Goal: Task Accomplishment & Management: Use online tool/utility

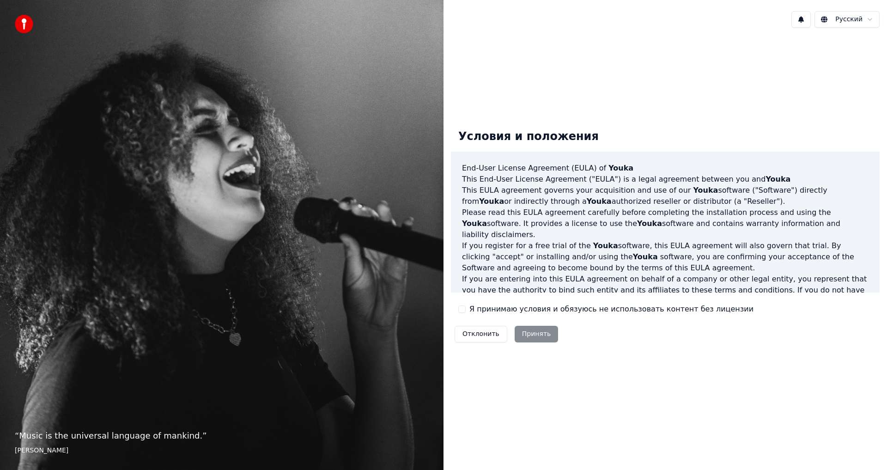
drag, startPoint x: 469, startPoint y: 304, endPoint x: 491, endPoint y: 308, distance: 22.0
click at [469, 304] on label "Я принимаю условия и обязуюсь не использовать контент без лицензии" at bounding box center [611, 308] width 284 height 11
click at [466, 305] on button "Я принимаю условия и обязуюсь не использовать контент без лицензии" at bounding box center [461, 308] width 7 height 7
click at [529, 330] on button "Принять" at bounding box center [537, 334] width 44 height 17
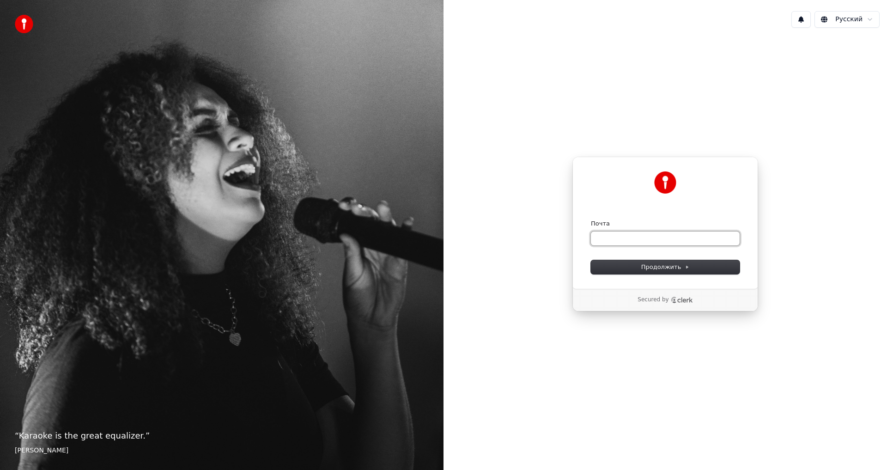
click at [628, 236] on input "Почта" at bounding box center [665, 238] width 149 height 14
click at [624, 239] on input "Почта" at bounding box center [665, 238] width 149 height 14
click at [658, 263] on span "Продолжить" at bounding box center [665, 267] width 48 height 8
type input "**********"
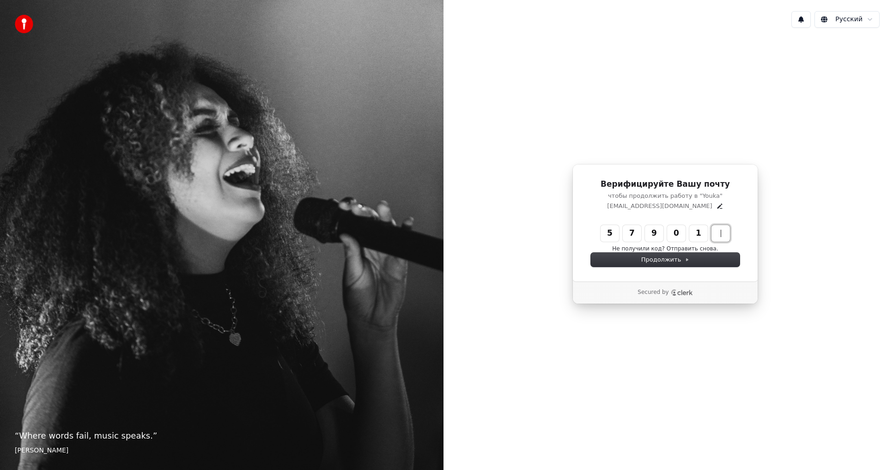
type input "******"
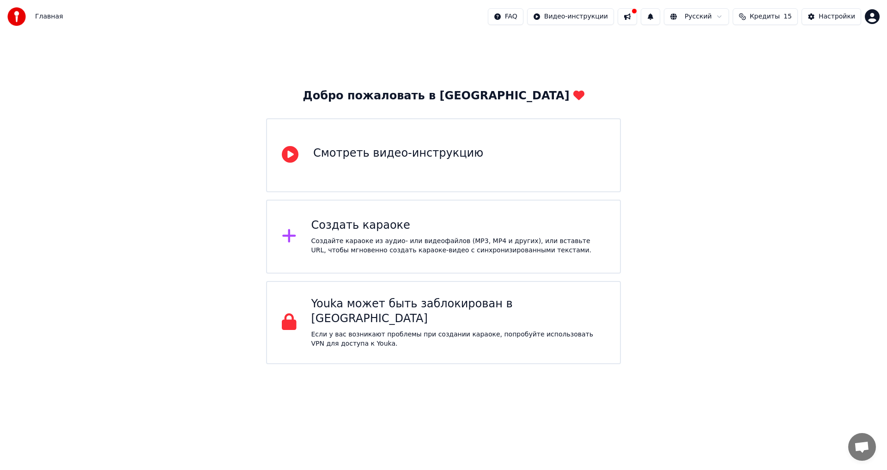
click at [439, 169] on div "Смотреть видео-инструкцию" at bounding box center [443, 155] width 355 height 74
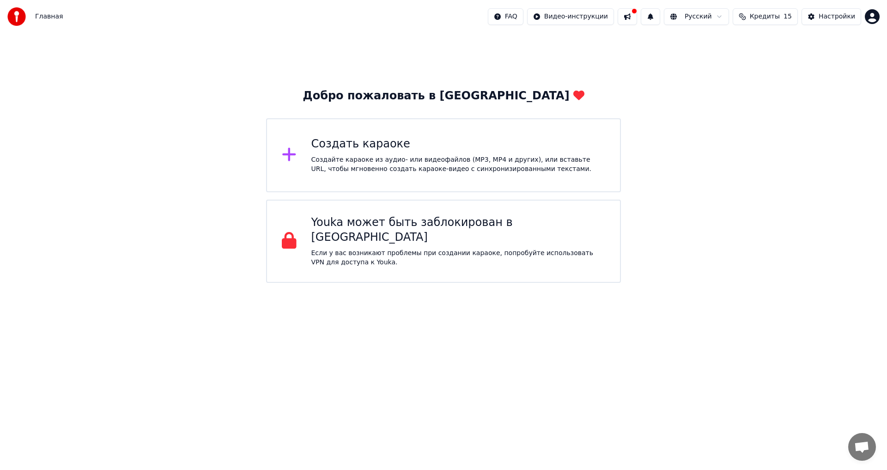
click at [418, 160] on div "Создайте караоке из аудио- или видеофайлов (MP3, MP4 и других), или вставьте UR…" at bounding box center [458, 164] width 294 height 18
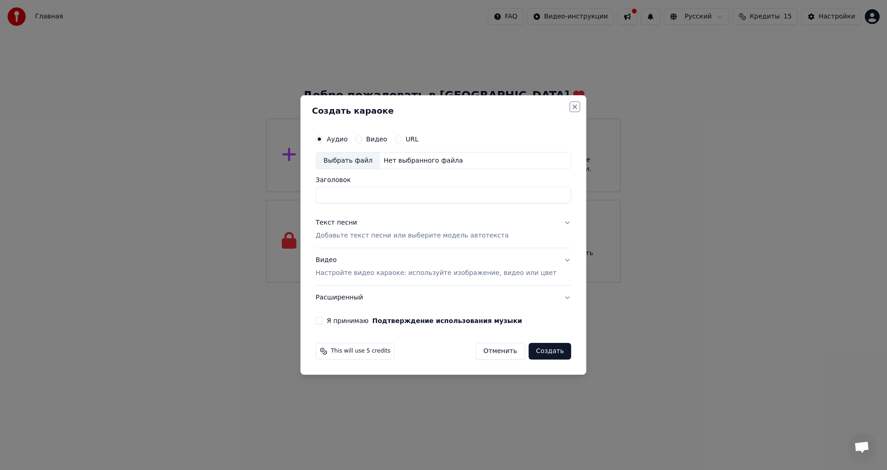
click at [571, 106] on button "Close" at bounding box center [574, 106] width 7 height 7
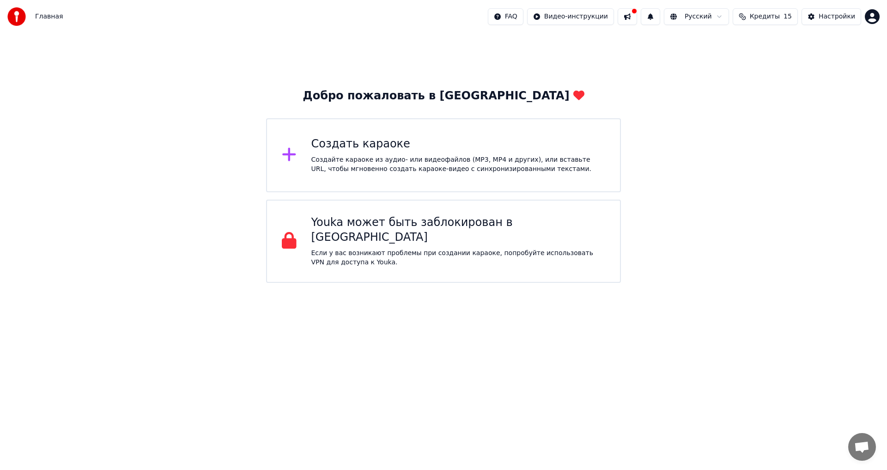
click at [437, 143] on div "Создать караоке" at bounding box center [458, 144] width 294 height 15
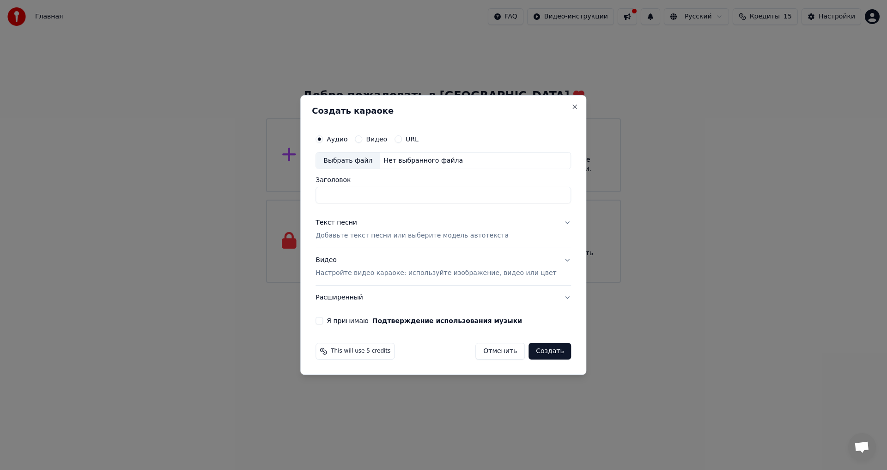
click at [410, 162] on div "Нет выбранного файла" at bounding box center [423, 160] width 87 height 9
type input "**********"
click at [357, 223] on div "Текст песни" at bounding box center [336, 222] width 42 height 9
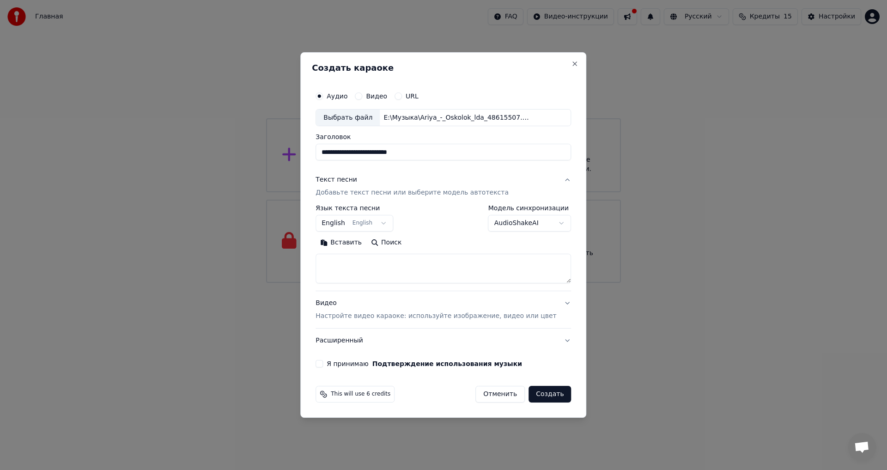
click at [386, 223] on button "English English" at bounding box center [354, 223] width 78 height 17
click at [375, 223] on body "**********" at bounding box center [443, 141] width 887 height 283
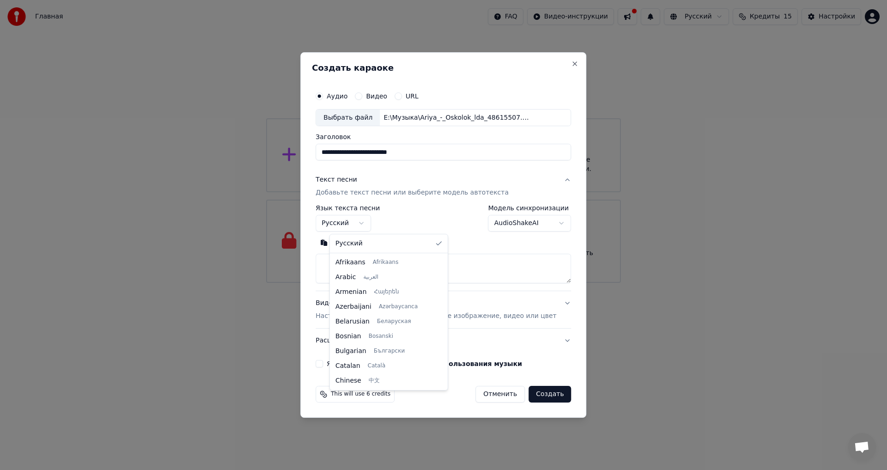
click at [375, 223] on body "**********" at bounding box center [443, 141] width 887 height 283
click at [550, 226] on body "**********" at bounding box center [443, 141] width 887 height 283
click at [355, 252] on div "Вставить Поиск" at bounding box center [442, 260] width 255 height 48
click at [363, 238] on button "Вставить" at bounding box center [340, 243] width 51 height 15
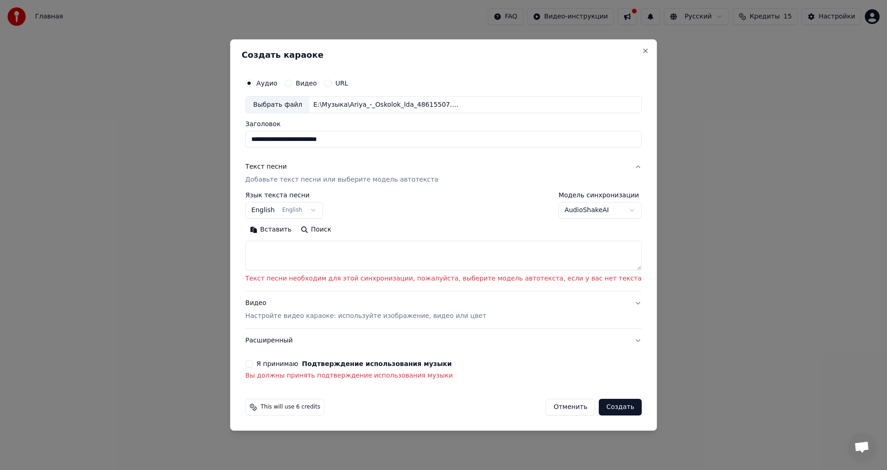
click at [323, 212] on button "English English" at bounding box center [284, 210] width 78 height 17
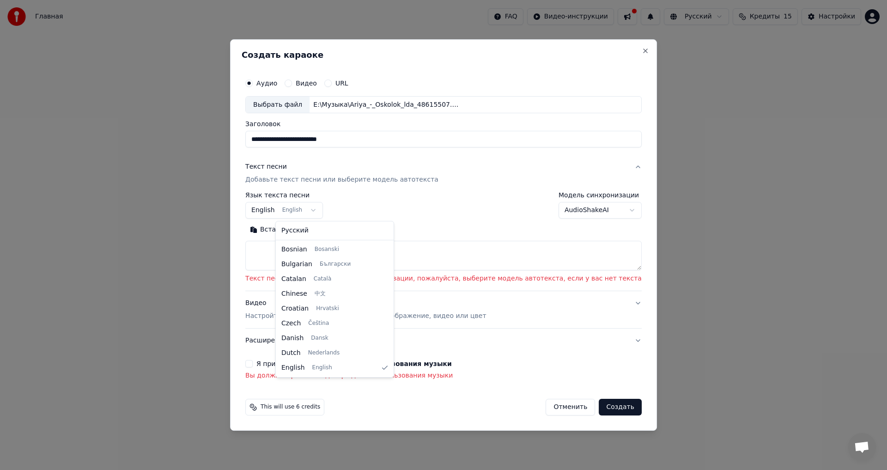
select select "**"
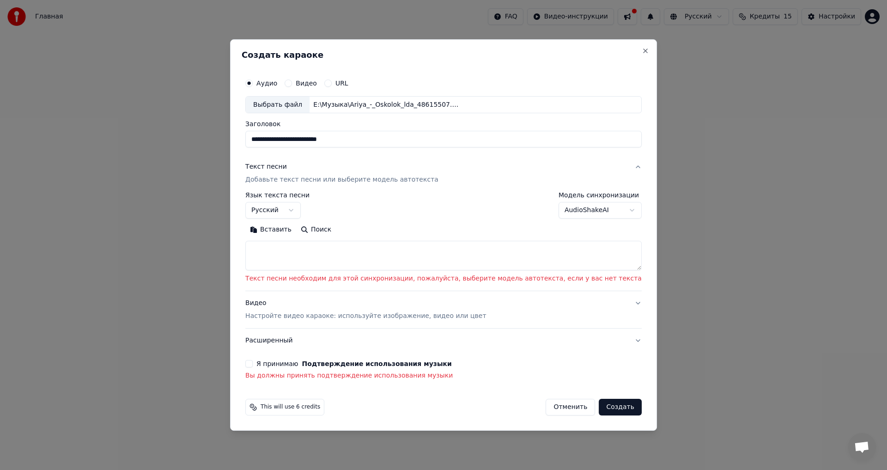
click at [358, 246] on textarea at bounding box center [443, 256] width 396 height 30
click at [296, 231] on button "Вставить" at bounding box center [270, 230] width 51 height 15
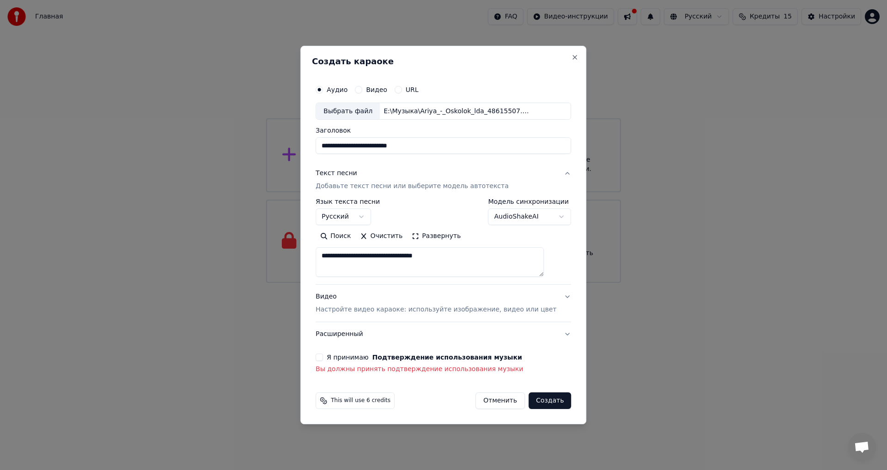
click at [459, 261] on textarea "**********" at bounding box center [429, 263] width 228 height 30
type textarea "*"
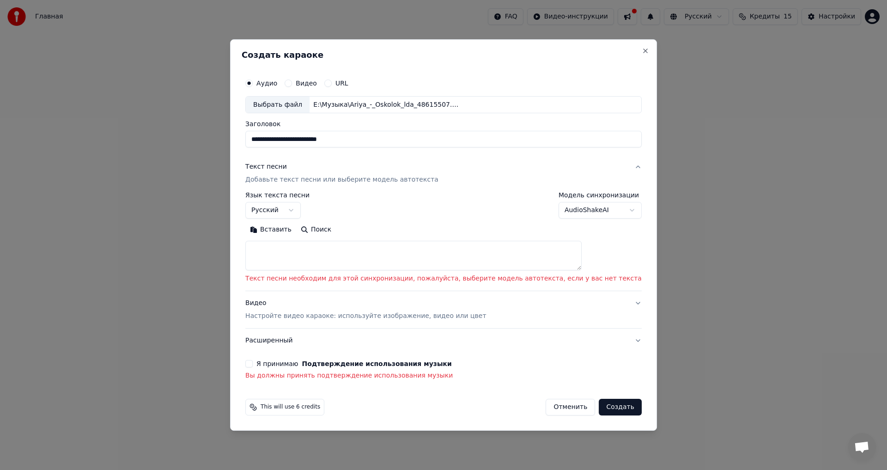
click at [336, 232] on button "Поиск" at bounding box center [316, 230] width 40 height 15
click at [398, 49] on div "**********" at bounding box center [443, 235] width 427 height 392
click at [296, 230] on button "Вставить" at bounding box center [270, 230] width 51 height 15
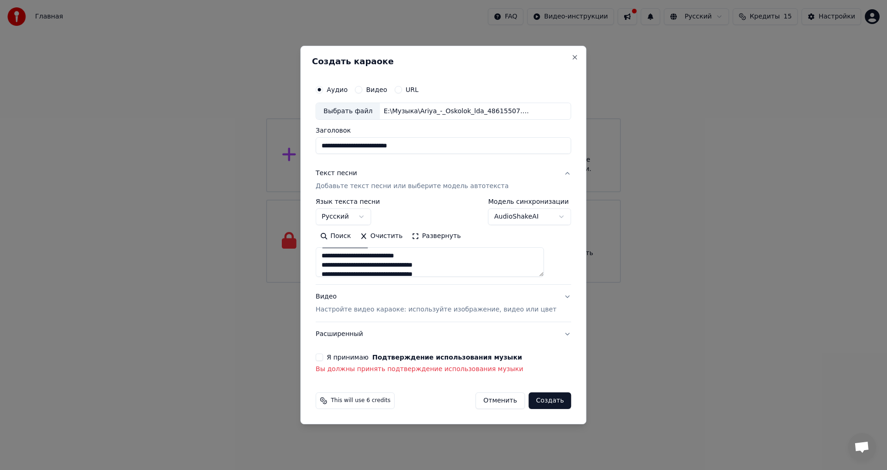
scroll to position [256, 0]
click at [407, 310] on p "Настройте видео караоке: используйте изображение, видео или цвет" at bounding box center [435, 309] width 241 height 9
type textarea "**********"
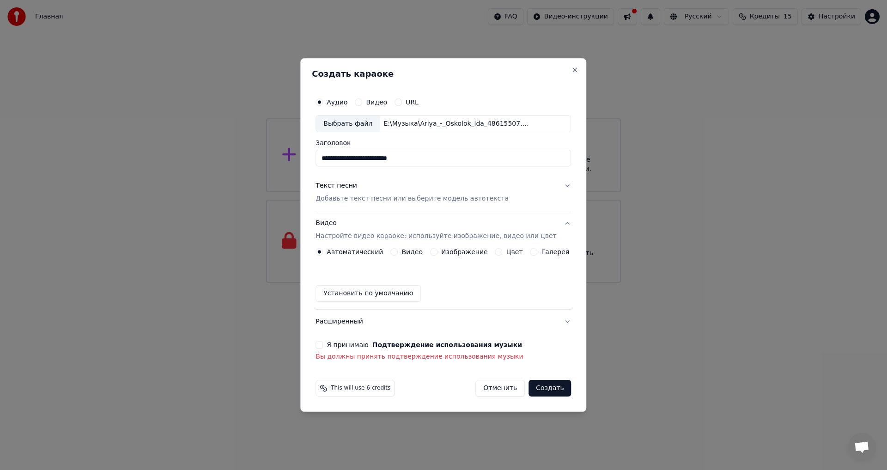
click at [455, 250] on label "Изображение" at bounding box center [464, 251] width 47 height 6
click at [437, 250] on button "Изображение" at bounding box center [433, 251] width 7 height 7
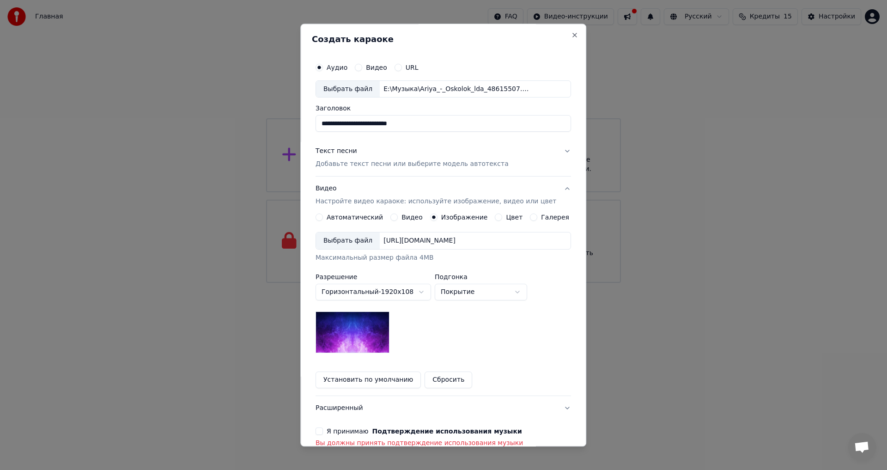
click at [361, 240] on div "Выбрать файл" at bounding box center [348, 241] width 64 height 17
click at [502, 283] on body "**********" at bounding box center [443, 141] width 887 height 283
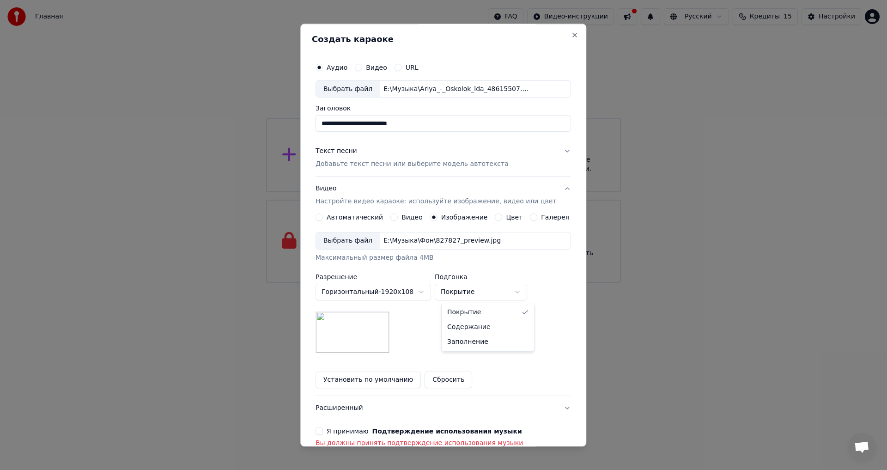
click at [499, 283] on body "**********" at bounding box center [443, 141] width 887 height 283
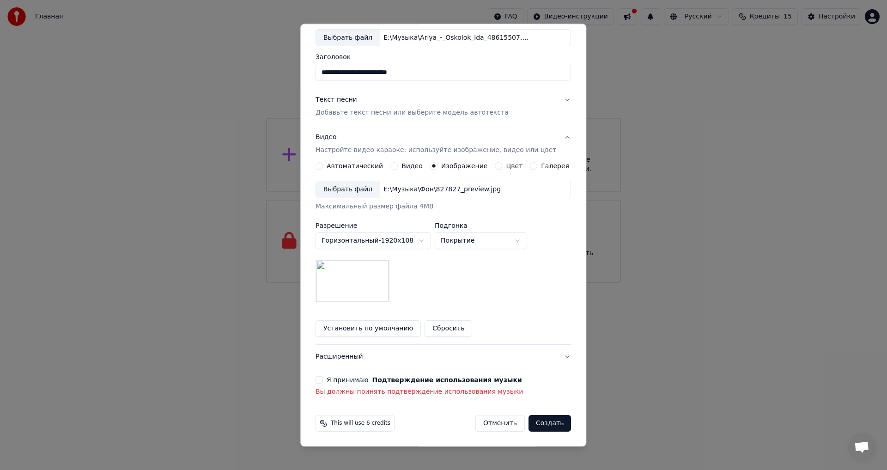
scroll to position [52, 0]
click at [330, 377] on div "Я принимаю Подтверждение использования музыки" at bounding box center [442, 379] width 255 height 7
click at [323, 379] on button "Я принимаю Подтверждение использования музыки" at bounding box center [318, 379] width 7 height 7
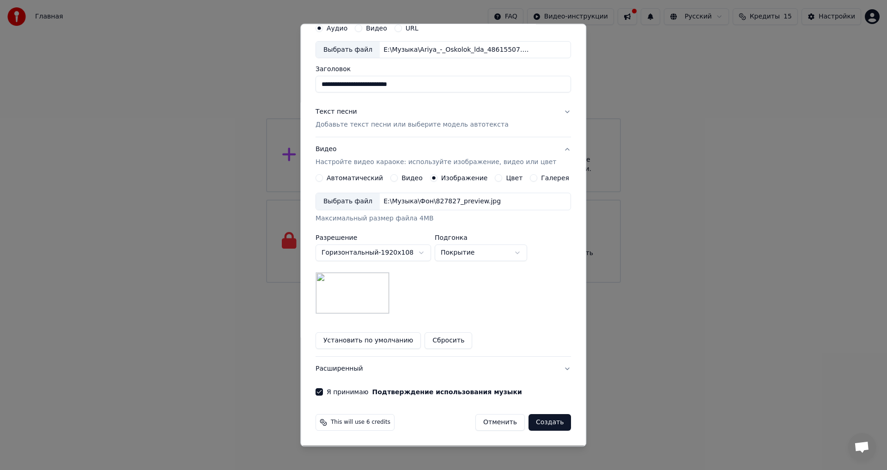
scroll to position [39, 0]
click at [545, 365] on button "Расширенный" at bounding box center [442, 369] width 255 height 24
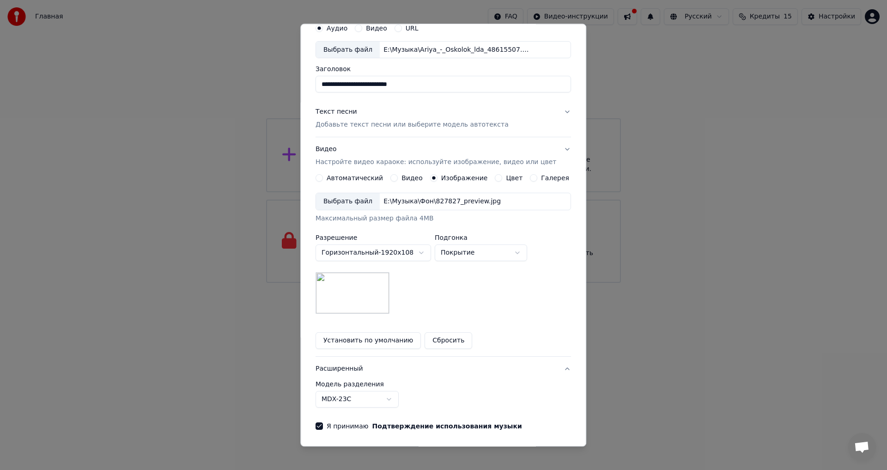
scroll to position [0, 0]
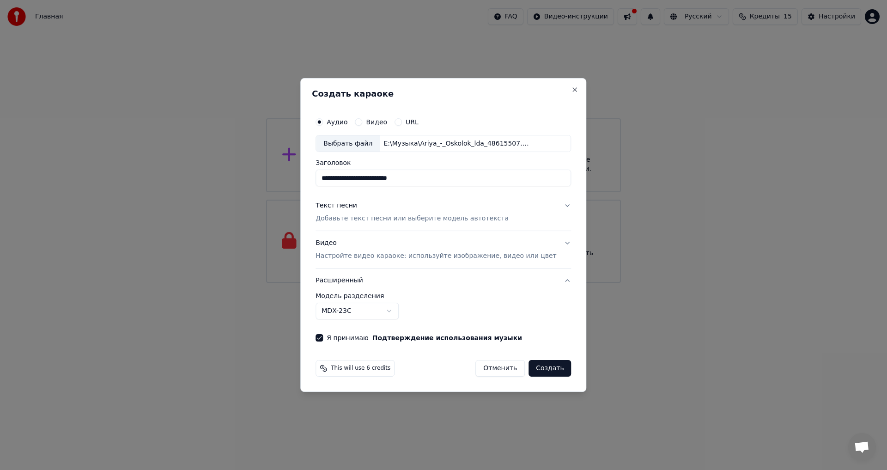
click at [551, 205] on button "Текст песни Добавьте текст песни или выберите модель автотекста" at bounding box center [442, 212] width 255 height 37
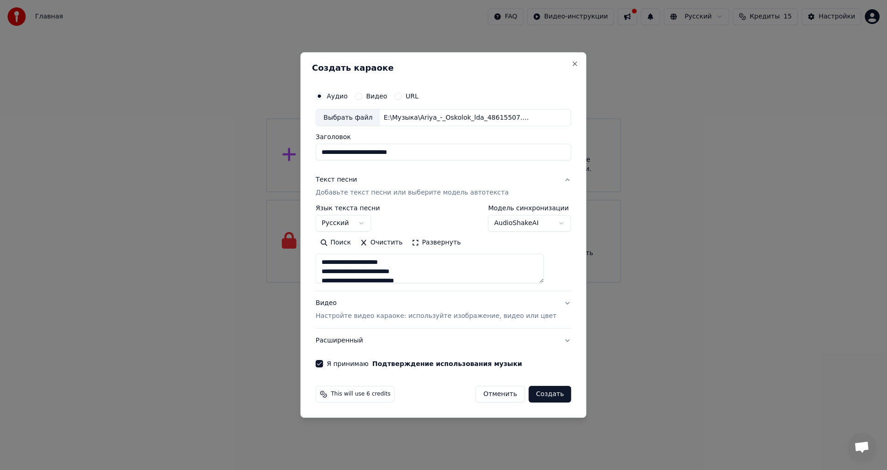
click at [551, 300] on button "Видео Настройте видео караоке: используйте изображение, видео или цвет" at bounding box center [442, 309] width 255 height 37
type textarea "**********"
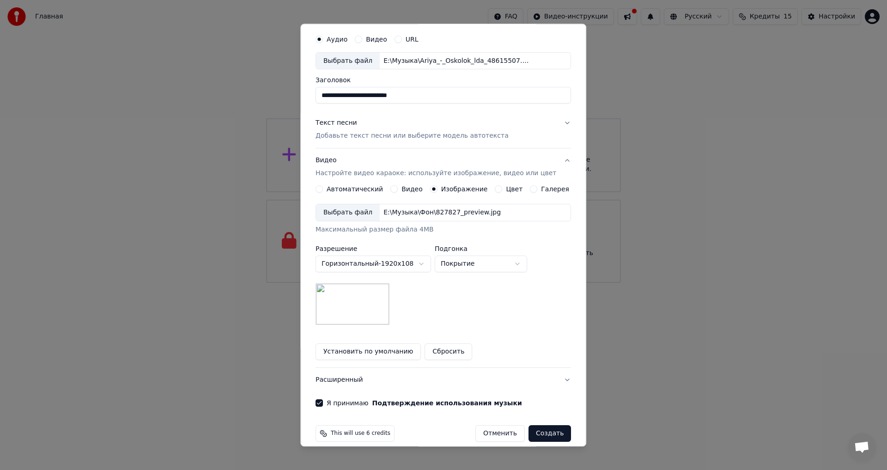
scroll to position [39, 0]
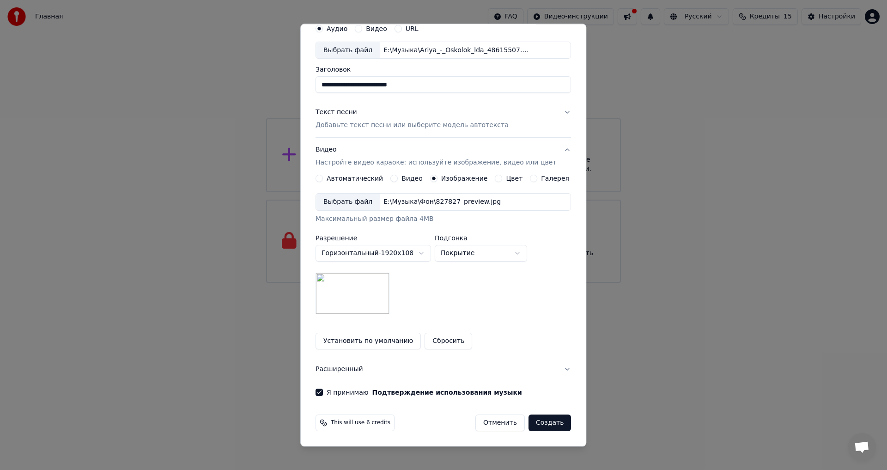
click at [552, 368] on button "Расширенный" at bounding box center [442, 369] width 255 height 24
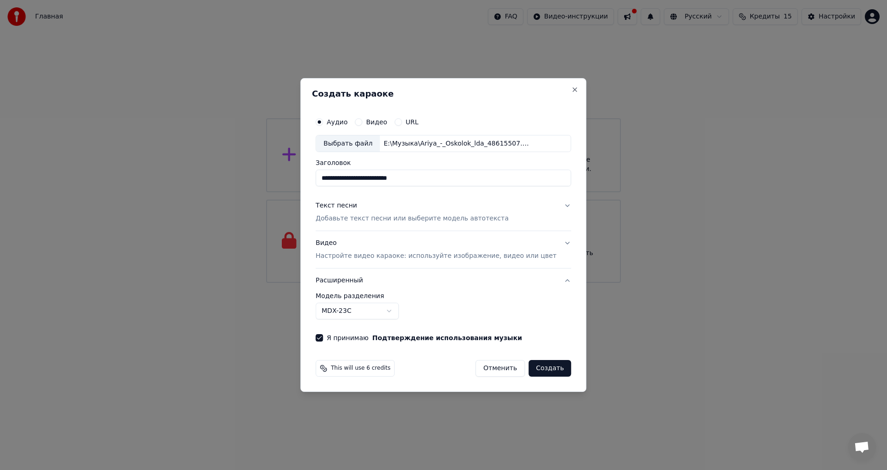
click at [555, 280] on button "Расширенный" at bounding box center [442, 280] width 255 height 24
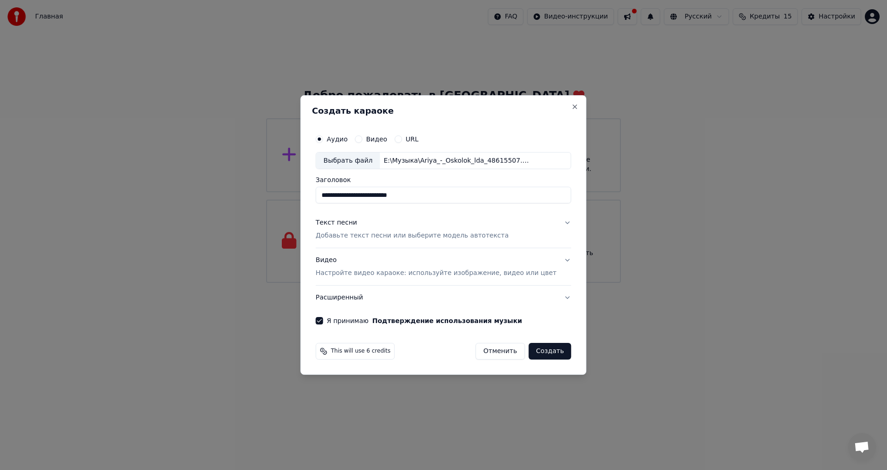
click at [552, 296] on button "Расширенный" at bounding box center [442, 297] width 255 height 24
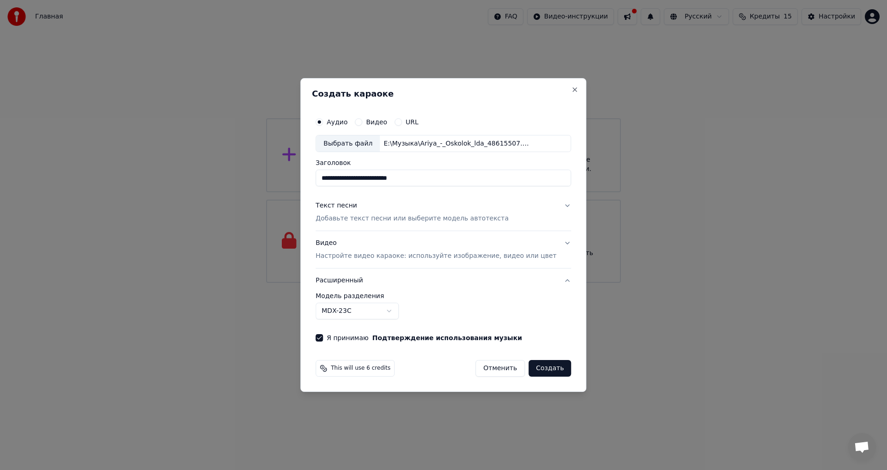
click at [401, 283] on body "**********" at bounding box center [443, 141] width 887 height 283
click at [532, 364] on button "Создать" at bounding box center [549, 368] width 42 height 17
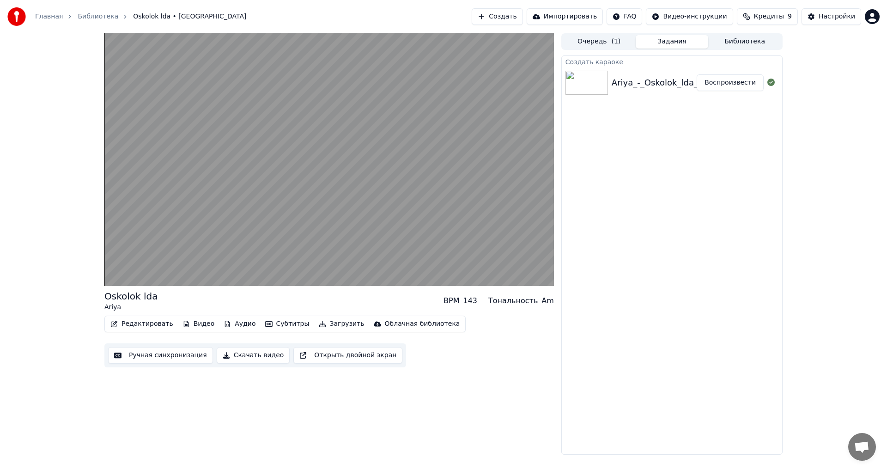
click at [639, 92] on div "Ariya_-_Oskolok_lda_48615507 Воспроизвести" at bounding box center [672, 82] width 220 height 31
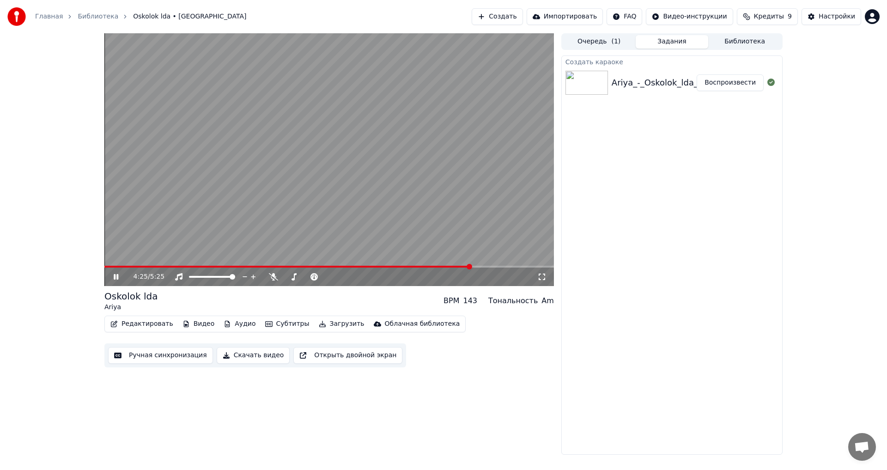
click at [308, 357] on button "Открыть двойной экран" at bounding box center [347, 355] width 109 height 17
click at [119, 277] on icon at bounding box center [123, 276] width 22 height 7
click at [835, 15] on div "Настройки" at bounding box center [836, 16] width 36 height 9
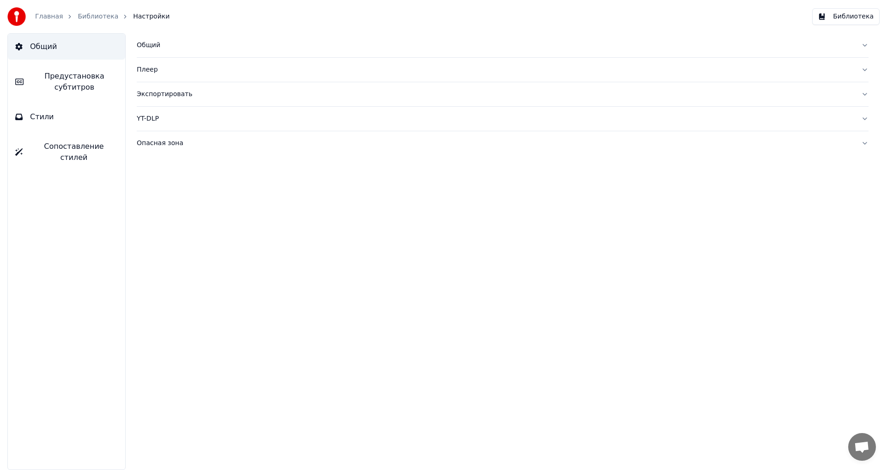
click at [849, 71] on div "Плеер" at bounding box center [495, 69] width 717 height 9
click at [843, 48] on div "Общий" at bounding box center [495, 45] width 717 height 9
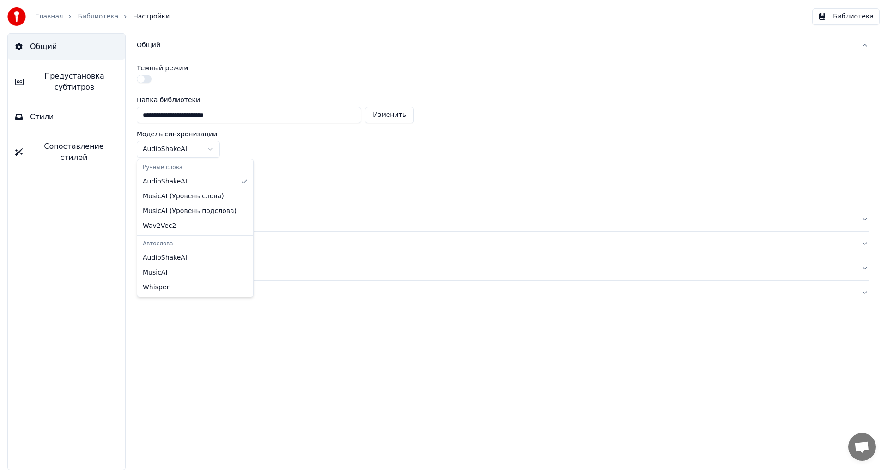
click at [210, 149] on html "**********" at bounding box center [443, 235] width 887 height 470
click at [210, 148] on html "**********" at bounding box center [443, 235] width 887 height 470
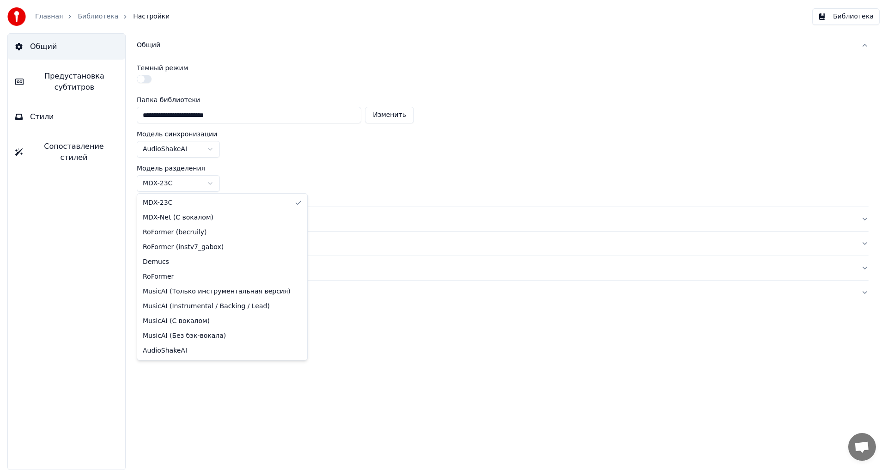
click at [209, 181] on html "**********" at bounding box center [443, 235] width 887 height 470
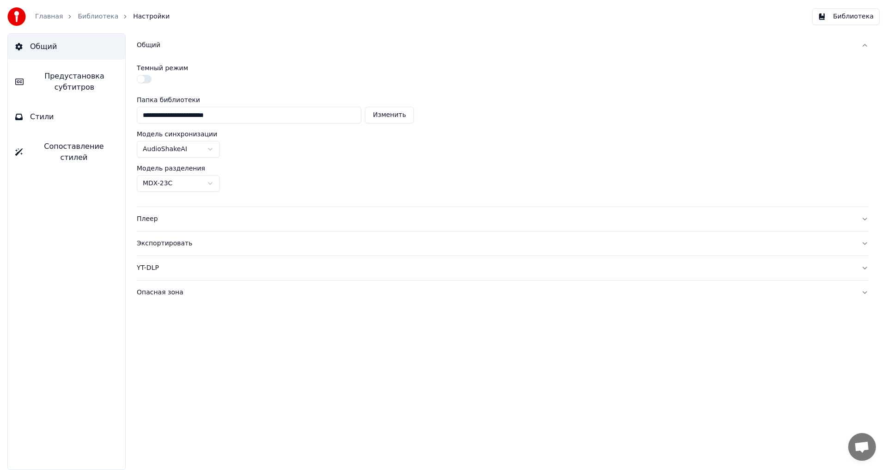
click at [205, 216] on div "Плеер" at bounding box center [495, 218] width 717 height 9
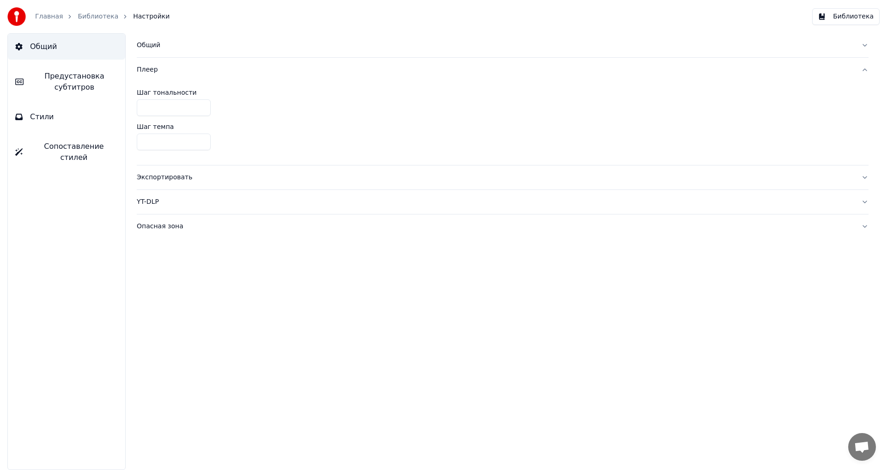
click at [206, 182] on button "Экспортировать" at bounding box center [503, 177] width 732 height 24
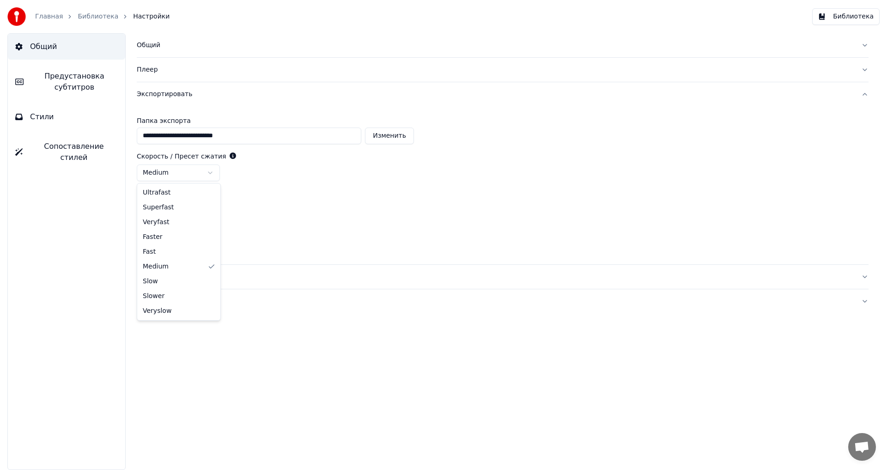
click at [212, 176] on html "**********" at bounding box center [443, 235] width 887 height 470
click at [212, 205] on html "**********" at bounding box center [443, 235] width 887 height 470
click at [198, 242] on input "**" at bounding box center [174, 241] width 74 height 17
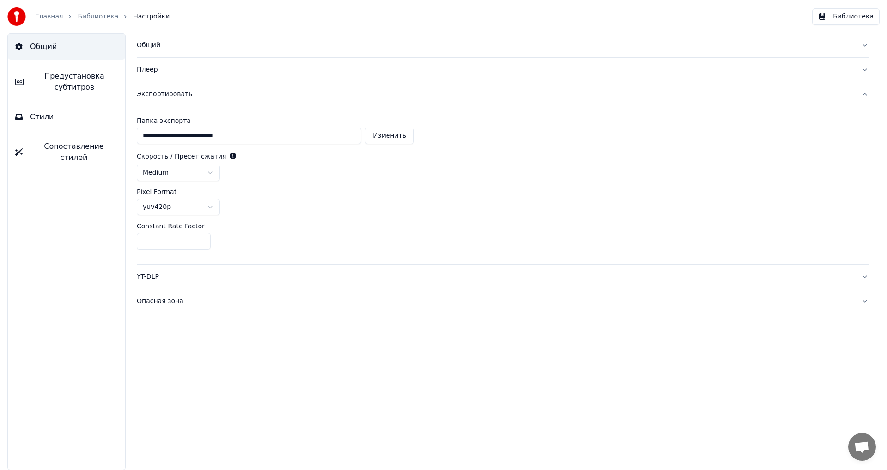
type input "**"
click at [202, 240] on input "**" at bounding box center [174, 241] width 74 height 17
click at [196, 283] on button "YT-DLP" at bounding box center [503, 277] width 732 height 24
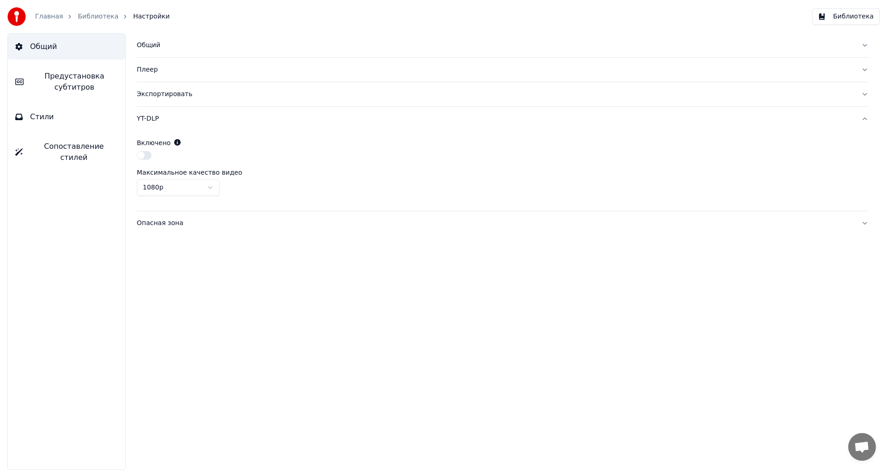
click at [188, 225] on div "Опасная зона" at bounding box center [495, 222] width 717 height 9
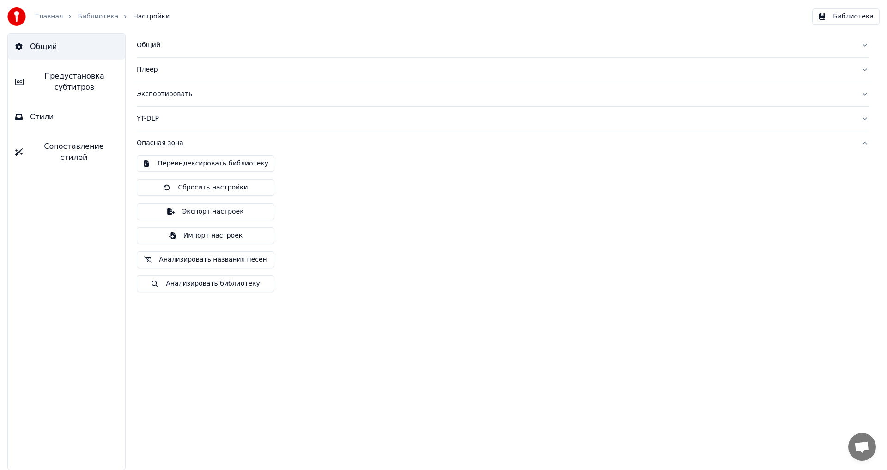
click at [85, 79] on span "Предустановка субтитров" at bounding box center [74, 82] width 87 height 22
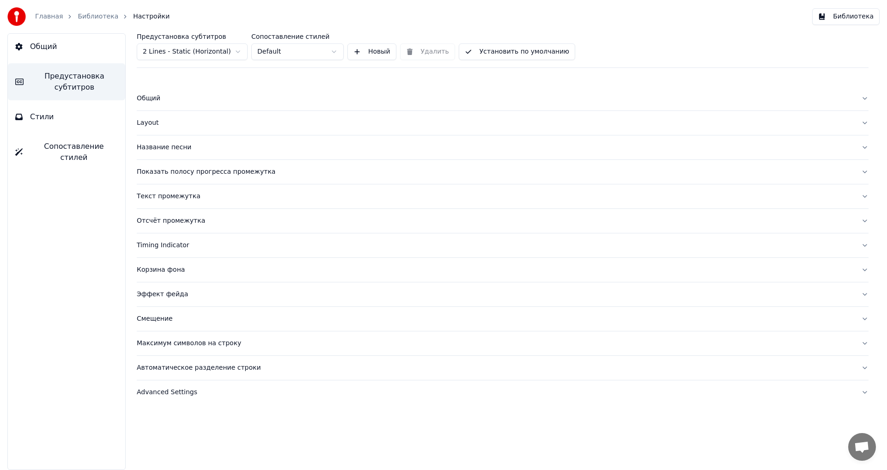
click at [147, 98] on div "Общий" at bounding box center [495, 98] width 717 height 9
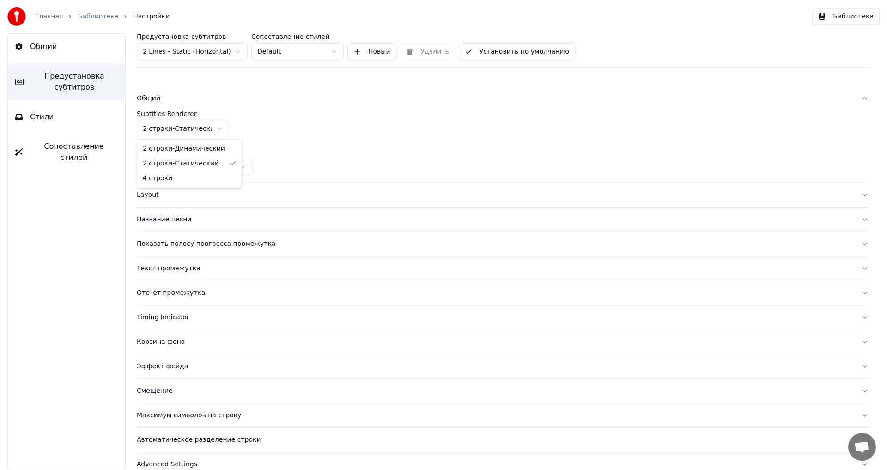
click at [219, 131] on html "Главная Библиотека Настройки Библиотека Общий Предустановка субтитров Стили Соп…" at bounding box center [443, 235] width 887 height 470
click at [307, 121] on html "Главная Библиотека Настройки Библиотека Общий Предустановка субтитров Стили Соп…" at bounding box center [443, 235] width 887 height 470
click at [231, 187] on button "Layout" at bounding box center [503, 195] width 732 height 24
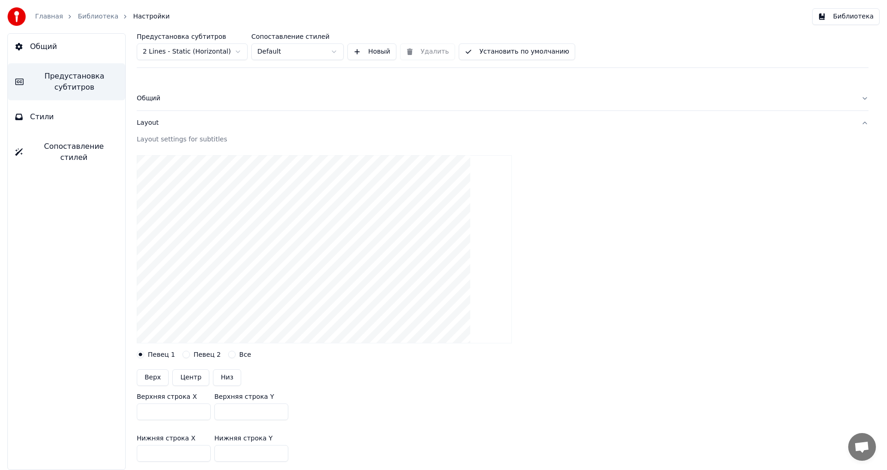
click at [195, 352] on label "Певец 2" at bounding box center [207, 354] width 27 height 6
click at [190, 352] on button "Певец 2" at bounding box center [185, 354] width 7 height 7
click at [239, 351] on label "Все" at bounding box center [245, 354] width 12 height 6
click at [234, 351] on button "Все" at bounding box center [231, 354] width 7 height 7
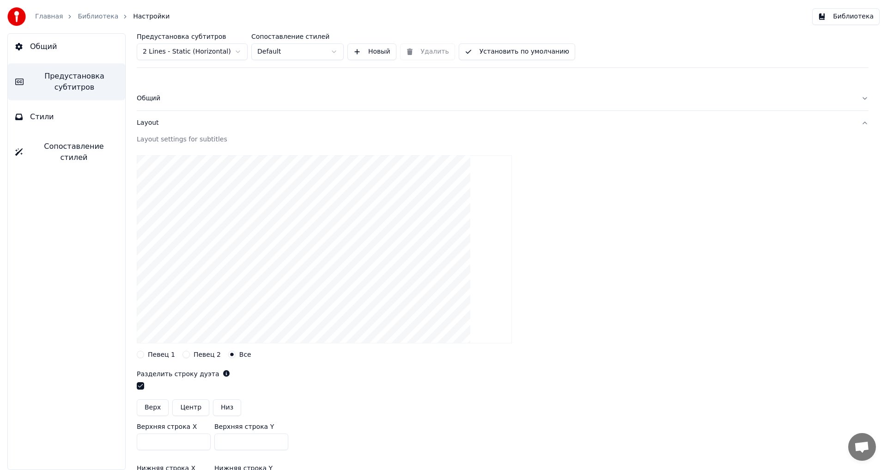
click at [208, 353] on label "Певец 2" at bounding box center [207, 354] width 27 height 6
click at [190, 353] on button "Певец 2" at bounding box center [185, 354] width 7 height 7
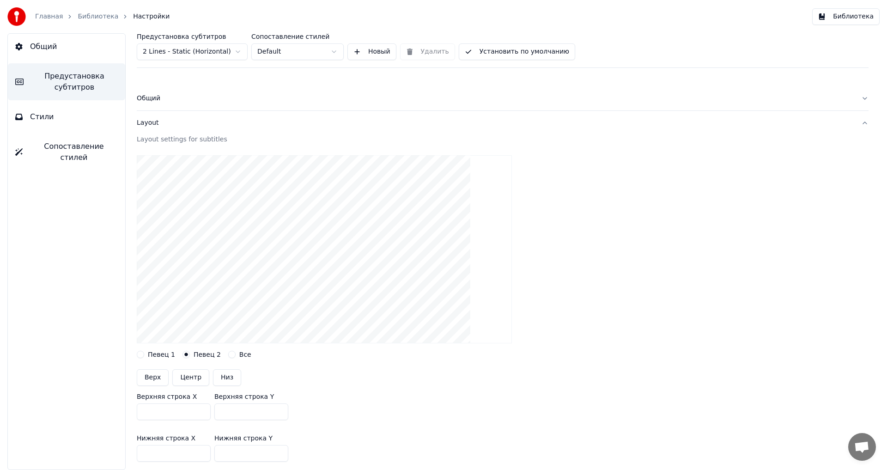
click at [165, 357] on label "Певец 1" at bounding box center [161, 354] width 27 height 6
click at [144, 357] on button "Певец 1" at bounding box center [140, 354] width 7 height 7
click at [188, 377] on button "Центр" at bounding box center [190, 377] width 37 height 17
type input "***"
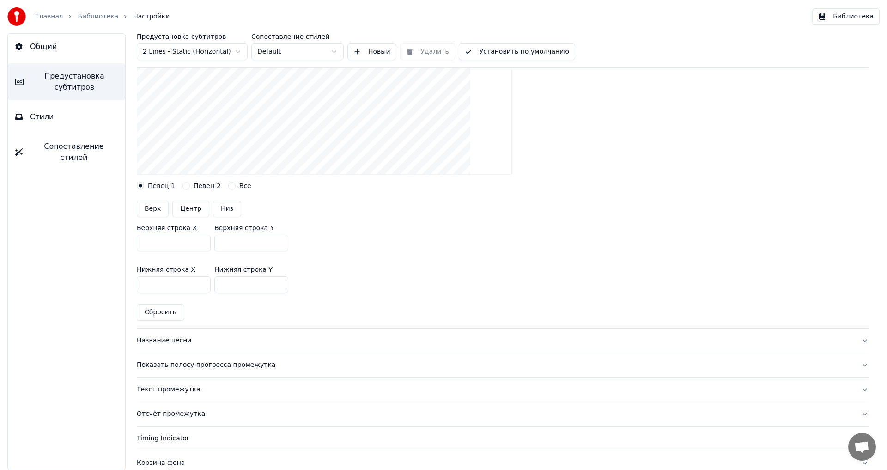
scroll to position [185, 0]
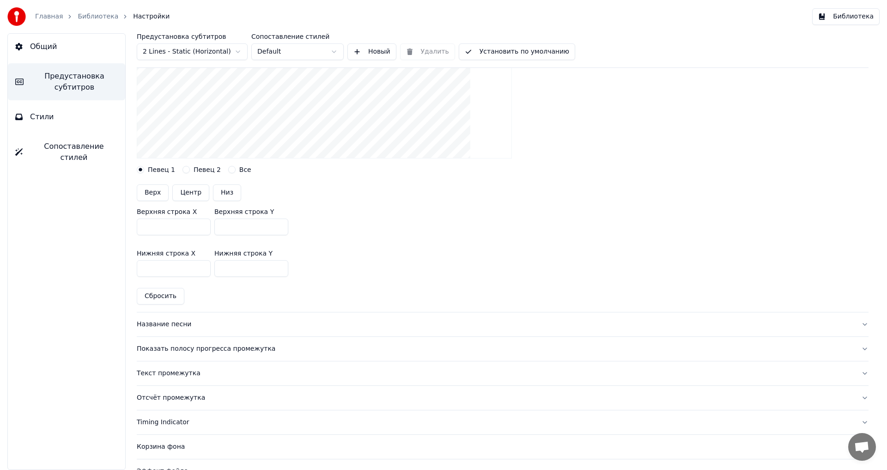
click at [176, 326] on div "Название песни" at bounding box center [495, 324] width 717 height 9
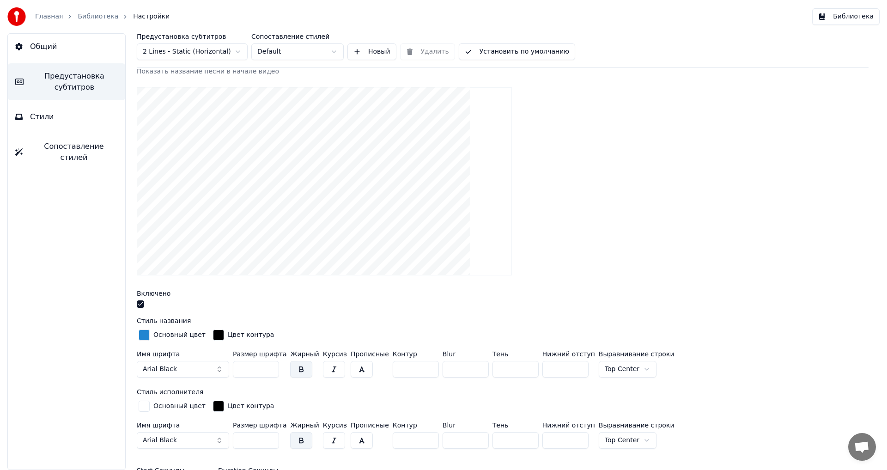
scroll to position [139, 0]
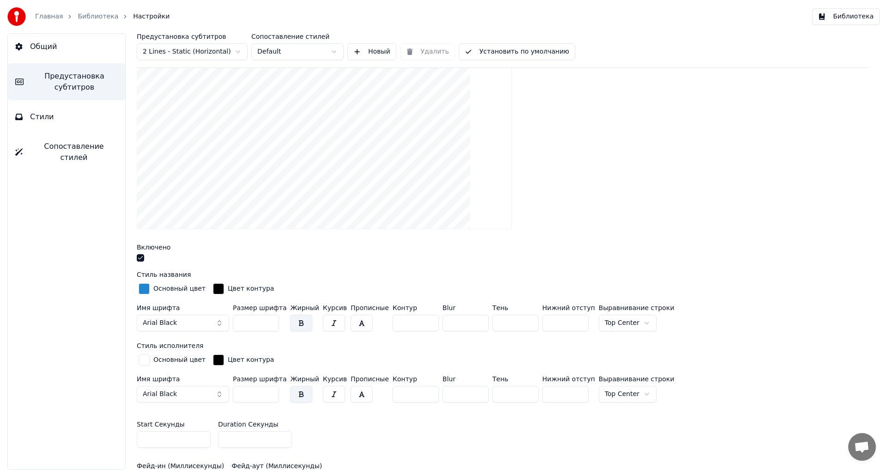
click at [146, 289] on div "button" at bounding box center [144, 288] width 11 height 11
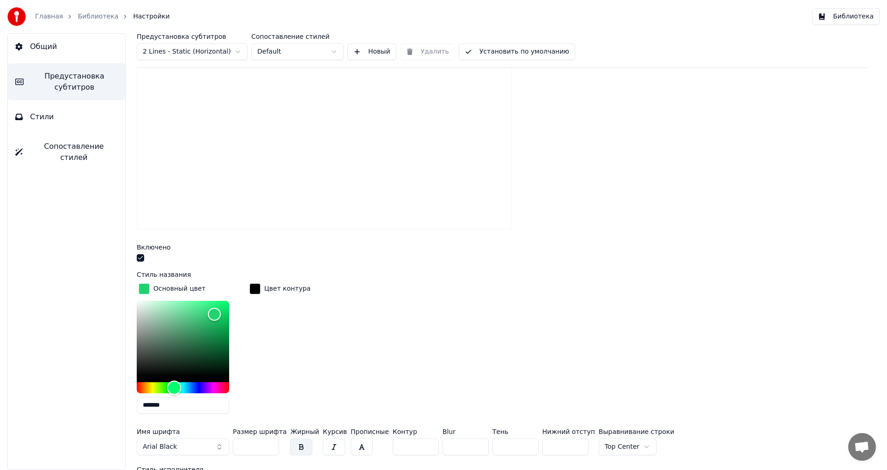
type input "*******"
drag, startPoint x: 185, startPoint y: 387, endPoint x: 171, endPoint y: 386, distance: 14.3
click at [171, 386] on div "Hue" at bounding box center [171, 387] width 14 height 14
click at [254, 286] on div "button" at bounding box center [254, 288] width 11 height 11
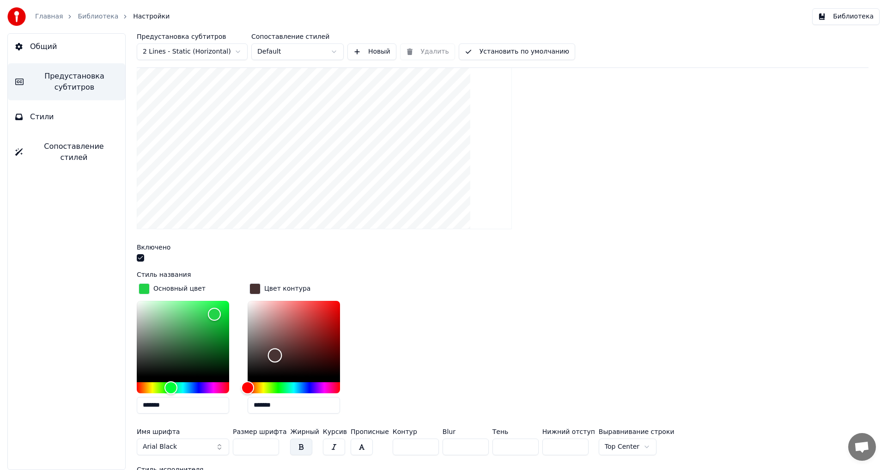
drag, startPoint x: 245, startPoint y: 375, endPoint x: 275, endPoint y: 354, distance: 35.9
click at [275, 354] on div "Color" at bounding box center [275, 355] width 14 height 14
drag, startPoint x: 275, startPoint y: 354, endPoint x: 299, endPoint y: 334, distance: 31.5
click at [299, 334] on div "Color" at bounding box center [299, 335] width 14 height 14
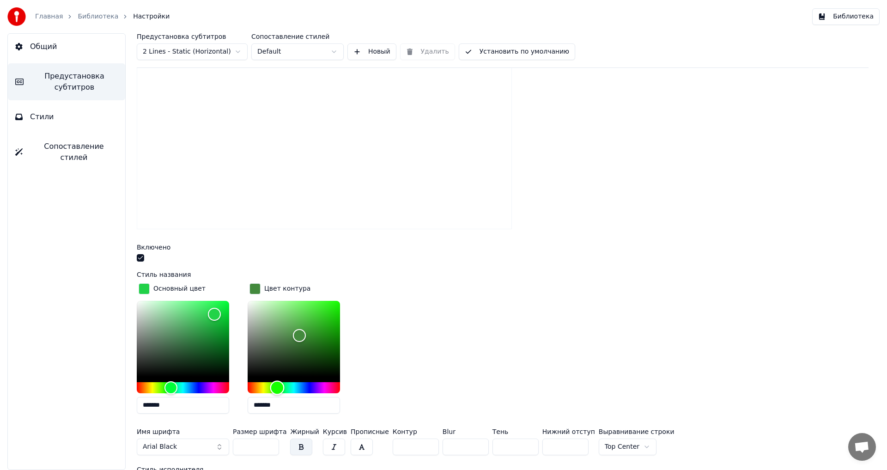
type input "*******"
drag, startPoint x: 249, startPoint y: 387, endPoint x: 275, endPoint y: 372, distance: 30.0
click at [275, 372] on div at bounding box center [294, 347] width 92 height 92
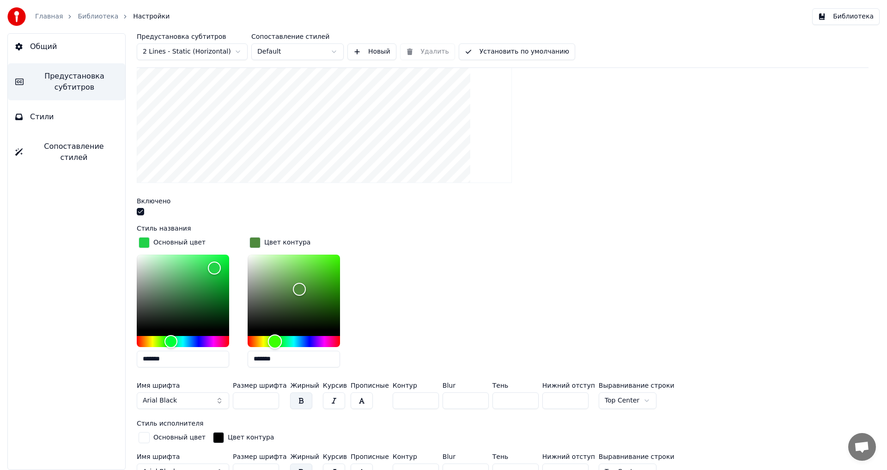
scroll to position [277, 0]
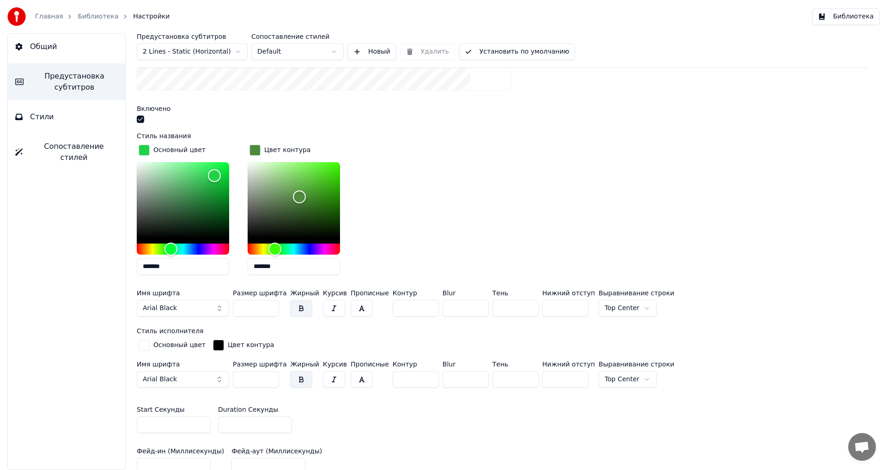
click at [145, 346] on div "button" at bounding box center [144, 344] width 11 height 11
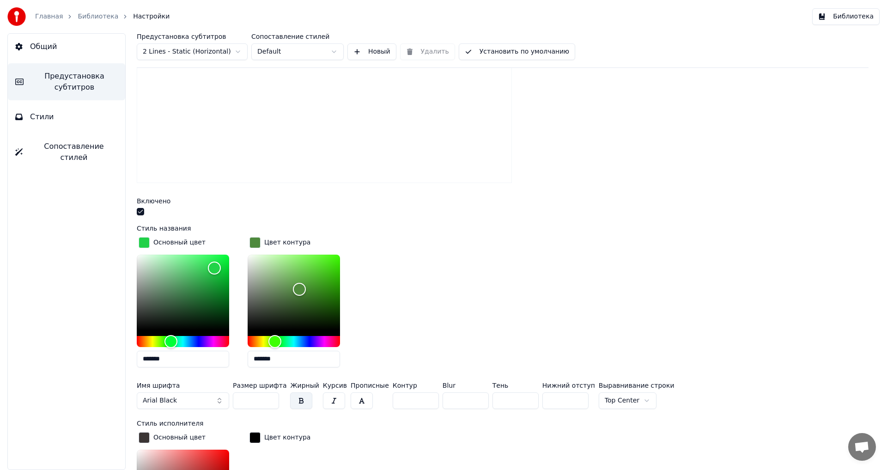
scroll to position [239, 0]
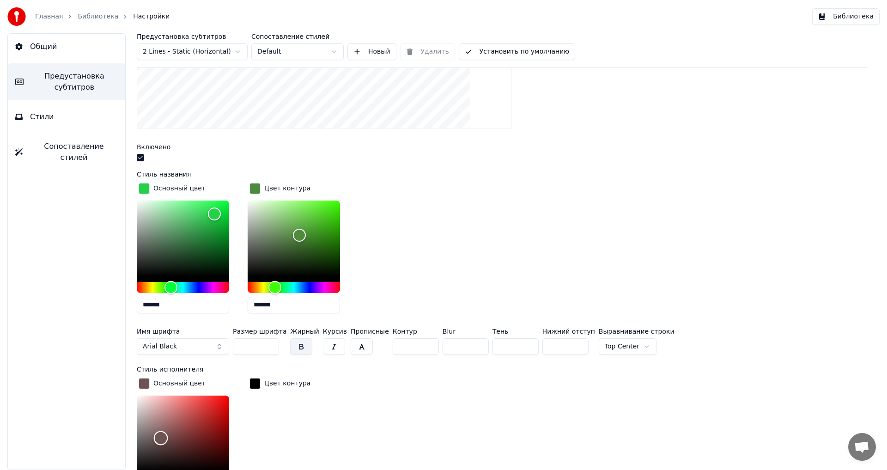
drag, startPoint x: 139, startPoint y: 449, endPoint x: 161, endPoint y: 436, distance: 25.7
click at [161, 436] on div "Color" at bounding box center [161, 438] width 14 height 14
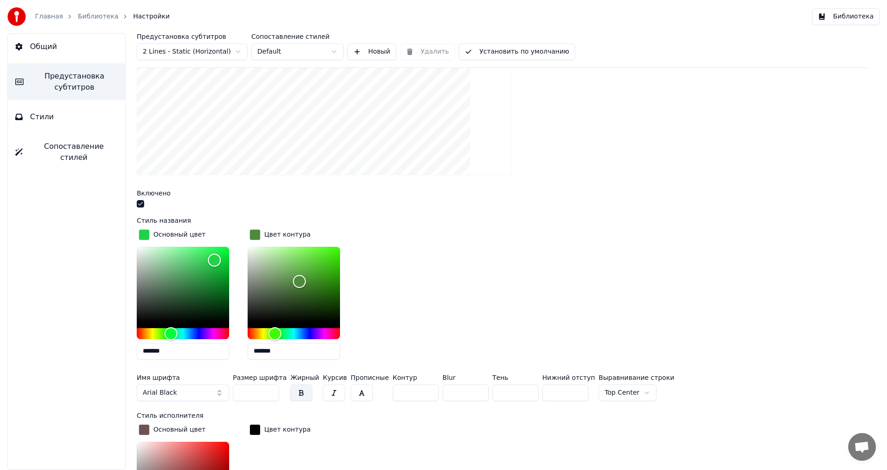
scroll to position [331, 0]
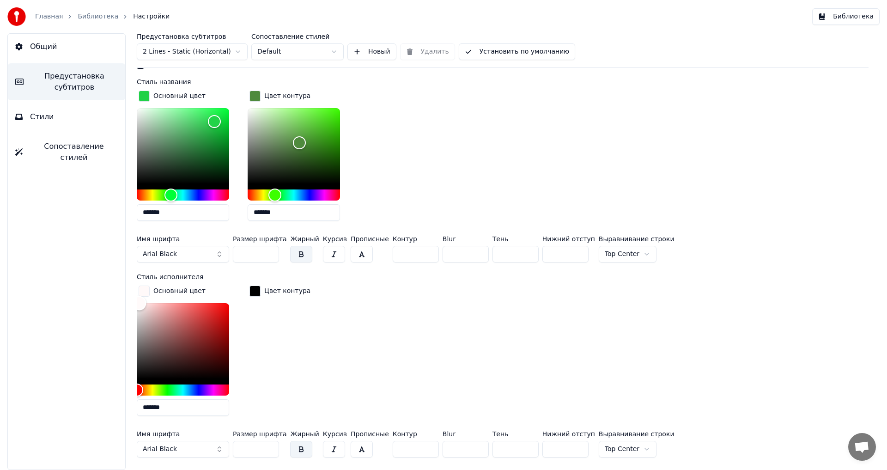
type input "*******"
drag, startPoint x: 161, startPoint y: 344, endPoint x: 138, endPoint y: 296, distance: 52.9
click at [138, 296] on div "Color" at bounding box center [138, 303] width 14 height 14
click at [254, 290] on div "button" at bounding box center [254, 290] width 11 height 11
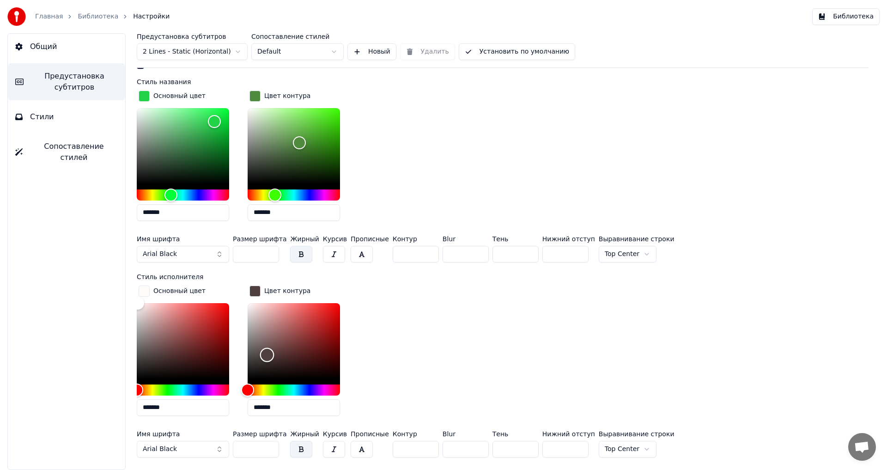
type input "*******"
drag, startPoint x: 251, startPoint y: 375, endPoint x: 309, endPoint y: 322, distance: 78.8
click at [309, 322] on div "Color" at bounding box center [309, 323] width 14 height 14
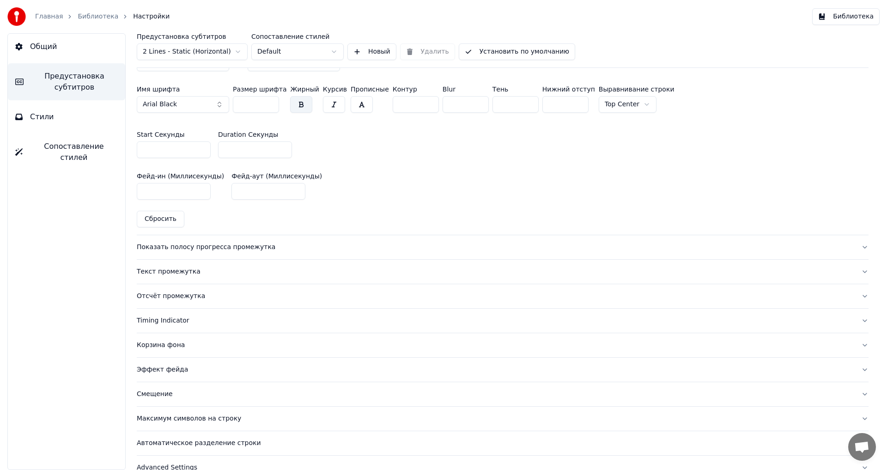
scroll to position [691, 0]
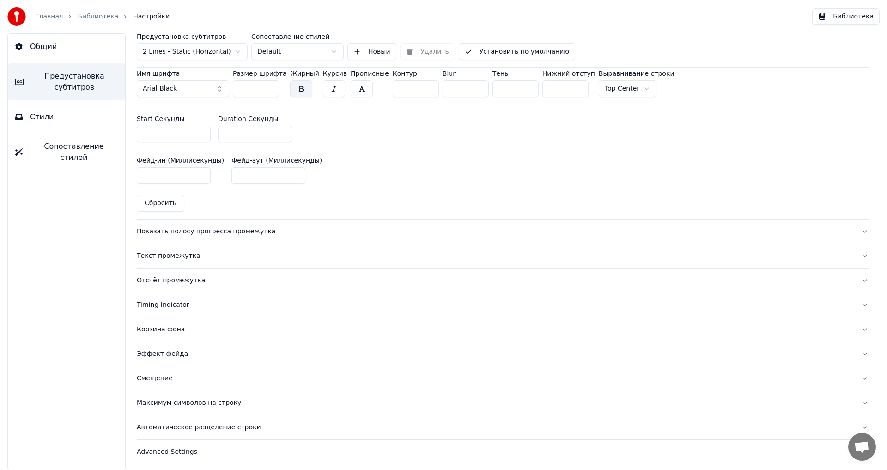
click at [241, 233] on div "Показать полосу прогресса промежутка" at bounding box center [495, 231] width 717 height 9
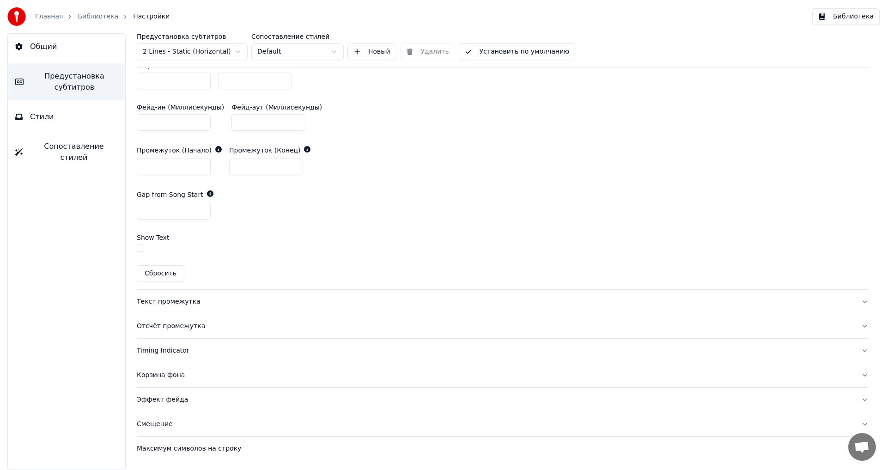
scroll to position [530, 0]
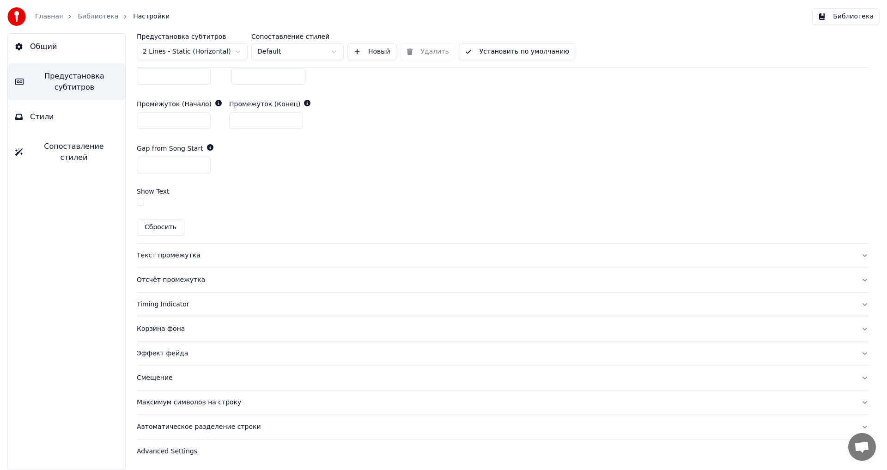
click at [193, 253] on div "Текст промежутка" at bounding box center [495, 255] width 717 height 9
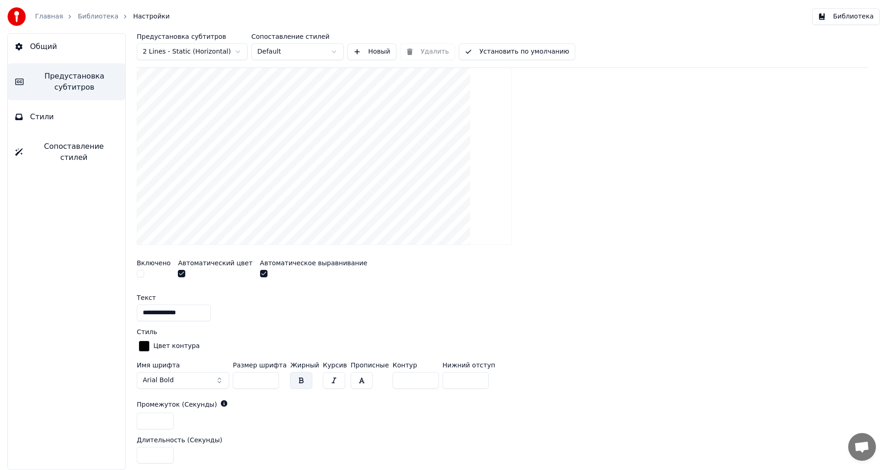
scroll to position [0, 0]
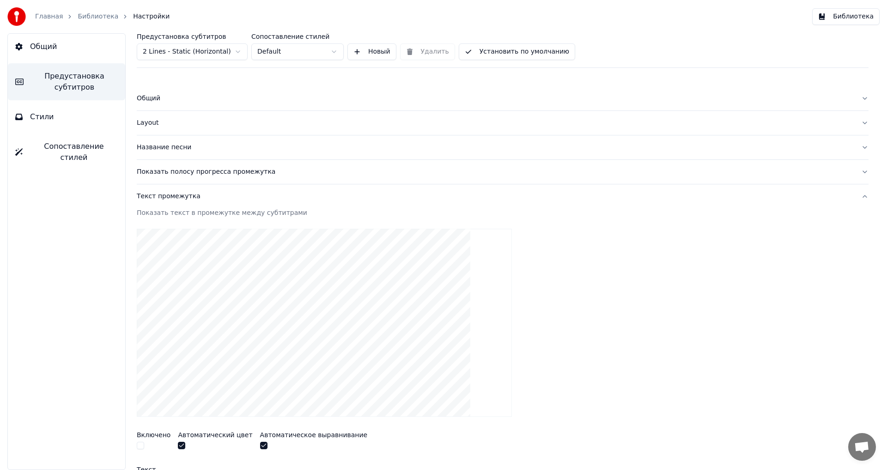
click at [91, 82] on span "Предустановка субтитров" at bounding box center [74, 82] width 87 height 22
click at [100, 14] on link "Библиотека" at bounding box center [98, 16] width 41 height 9
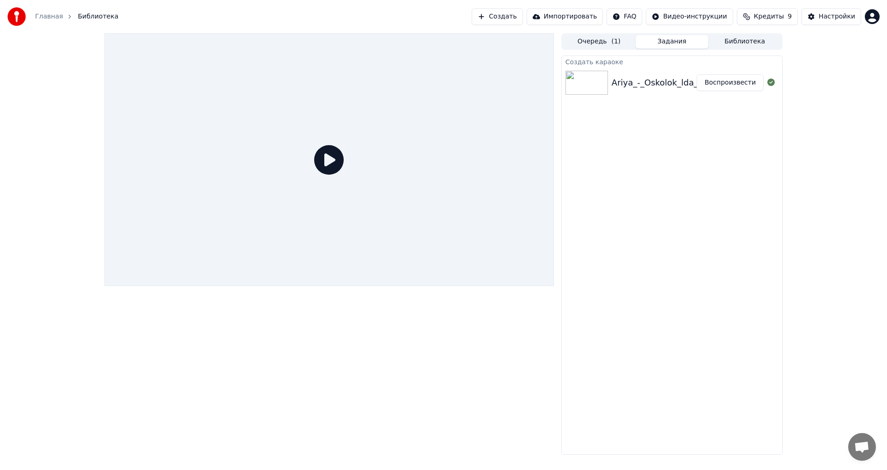
click at [727, 81] on button "Воспроизвести" at bounding box center [729, 82] width 67 height 17
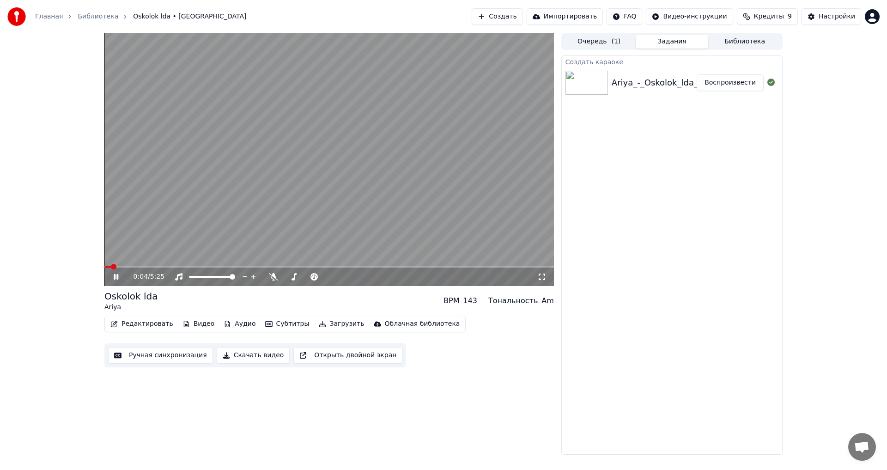
click at [175, 266] on span at bounding box center [328, 267] width 449 height 2
click at [147, 326] on button "Редактировать" at bounding box center [142, 323] width 70 height 13
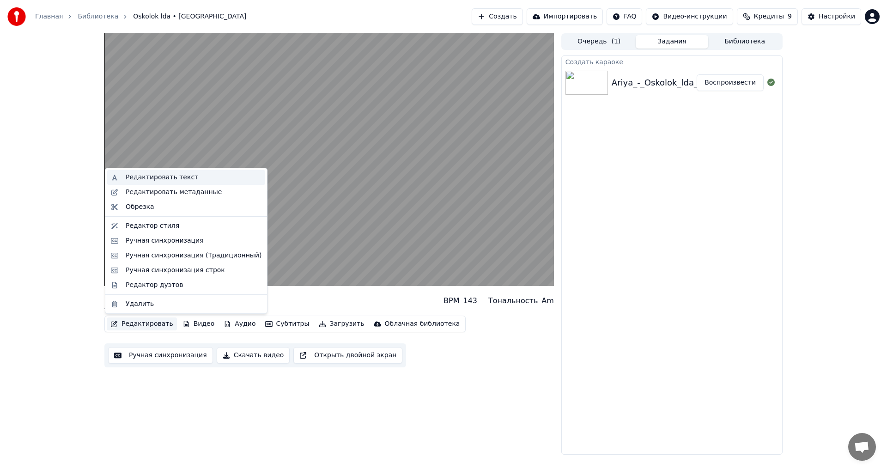
click at [155, 177] on div "Редактировать текст" at bounding box center [162, 177] width 73 height 9
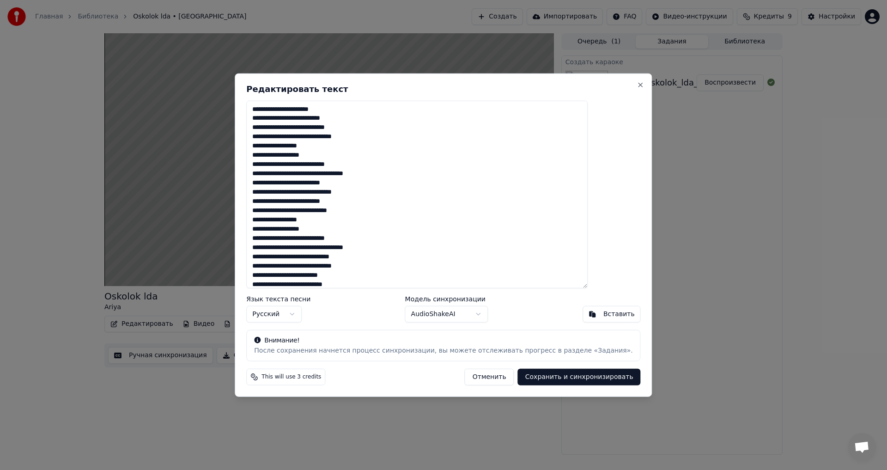
scroll to position [51, 0]
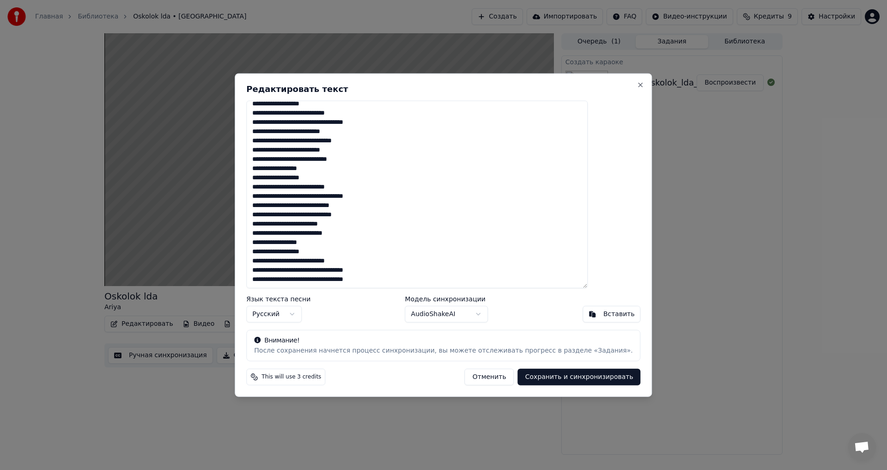
click at [305, 234] on textarea "**********" at bounding box center [416, 194] width 341 height 188
type textarea "**********"
click at [568, 378] on button "Сохранить и синхронизировать" at bounding box center [579, 377] width 123 height 17
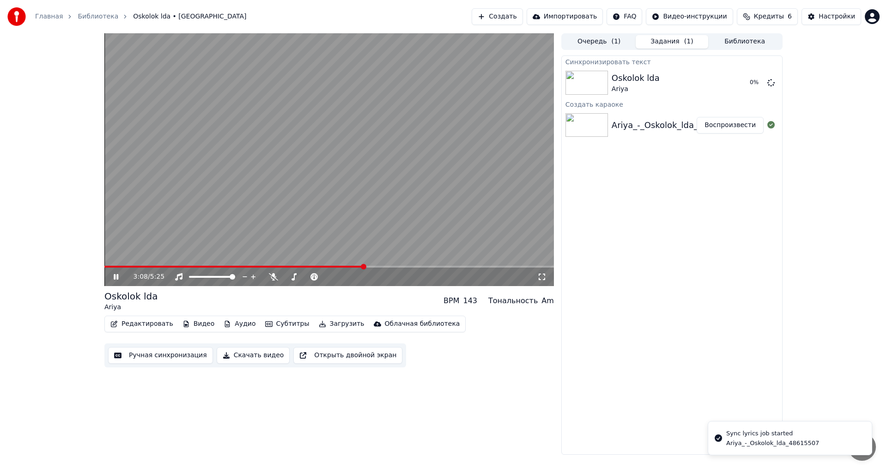
click at [363, 266] on span at bounding box center [328, 267] width 449 height 2
click at [378, 265] on video at bounding box center [328, 159] width 449 height 253
click at [378, 256] on video at bounding box center [328, 159] width 449 height 253
click at [374, 266] on span at bounding box center [328, 267] width 449 height 2
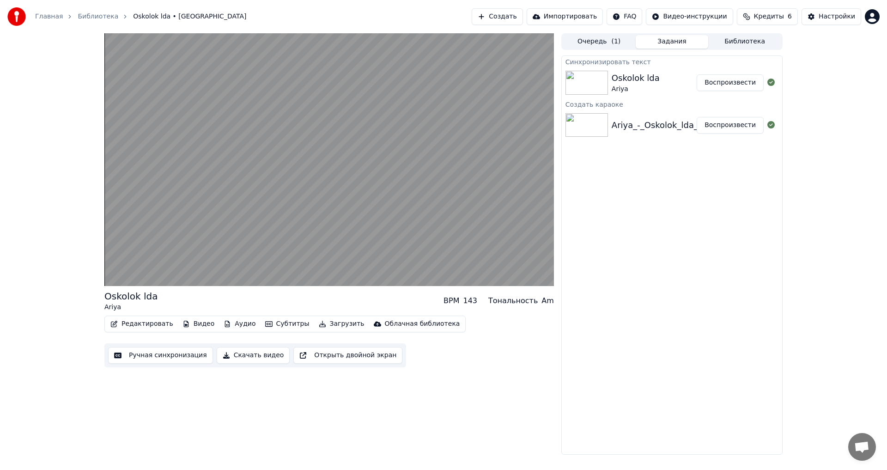
click at [671, 83] on div "Oskolok lda Ariya" at bounding box center [653, 83] width 85 height 22
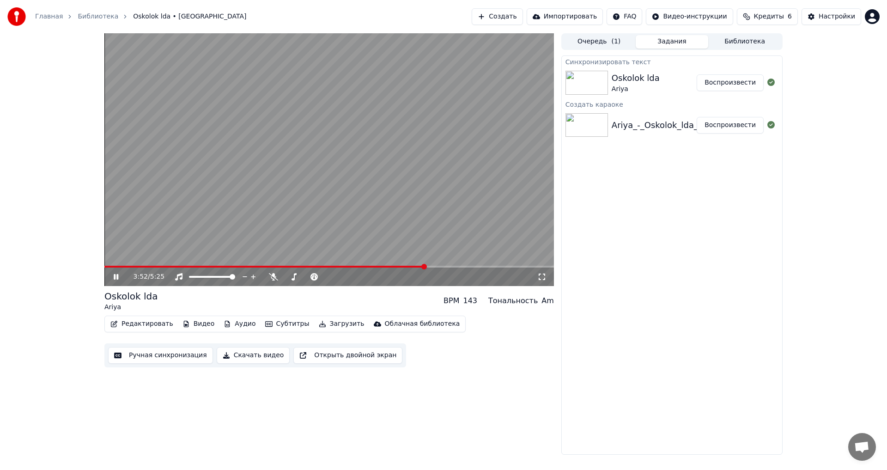
click at [402, 133] on video at bounding box center [328, 159] width 449 height 253
click at [250, 357] on button "Скачать видео" at bounding box center [253, 355] width 73 height 17
click at [738, 84] on button "Показать" at bounding box center [740, 82] width 48 height 17
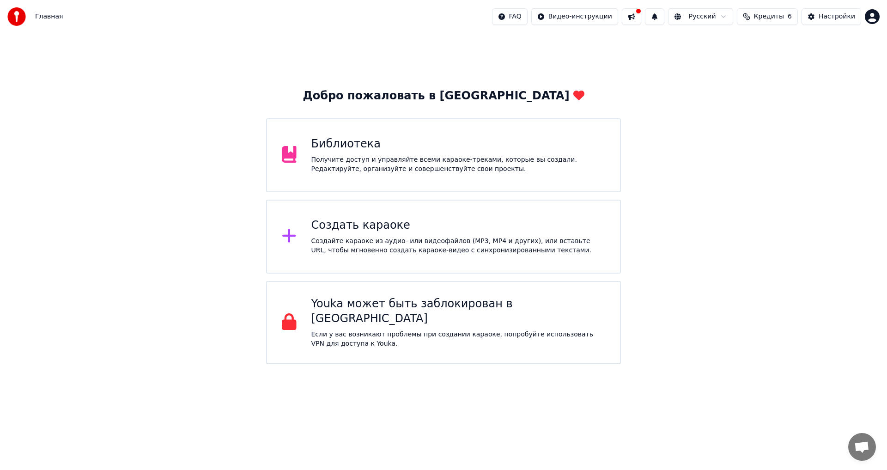
click at [776, 17] on span "Кредиты" at bounding box center [769, 16] width 30 height 9
click at [724, 46] on th "Пополнить" at bounding box center [714, 44] width 44 height 18
click at [725, 62] on td "15" at bounding box center [714, 61] width 44 height 17
click at [757, 83] on button "Обновить" at bounding box center [773, 85] width 56 height 17
click at [641, 18] on button at bounding box center [631, 16] width 19 height 17
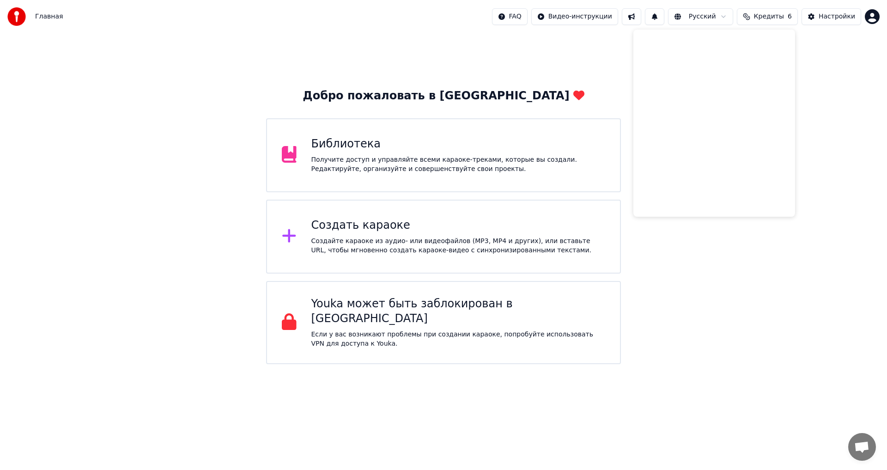
click at [769, 18] on span "Кредиты" at bounding box center [769, 16] width 30 height 9
drag, startPoint x: 738, startPoint y: 44, endPoint x: 705, endPoint y: 48, distance: 33.5
click at [705, 48] on th "Пополнить" at bounding box center [714, 44] width 44 height 18
click at [724, 58] on td "15" at bounding box center [714, 61] width 44 height 17
click at [724, 62] on td "15" at bounding box center [714, 61] width 44 height 17
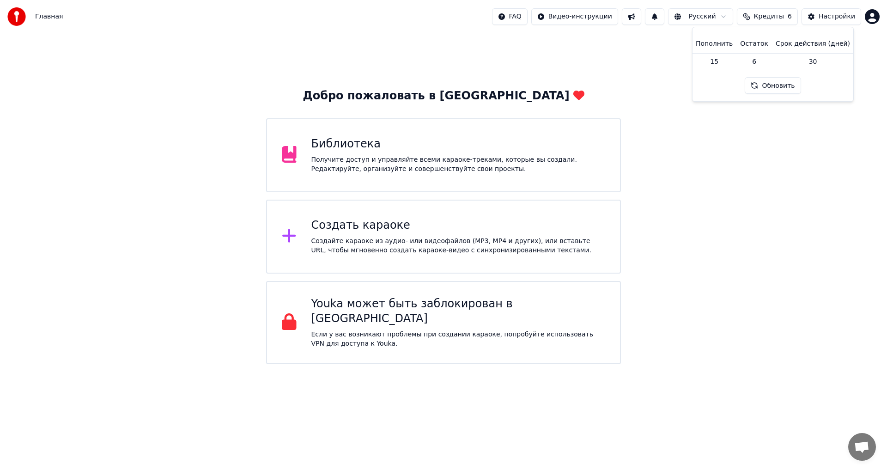
click at [724, 62] on td "15" at bounding box center [714, 61] width 44 height 17
click at [378, 228] on div "Создать караоке" at bounding box center [458, 225] width 294 height 15
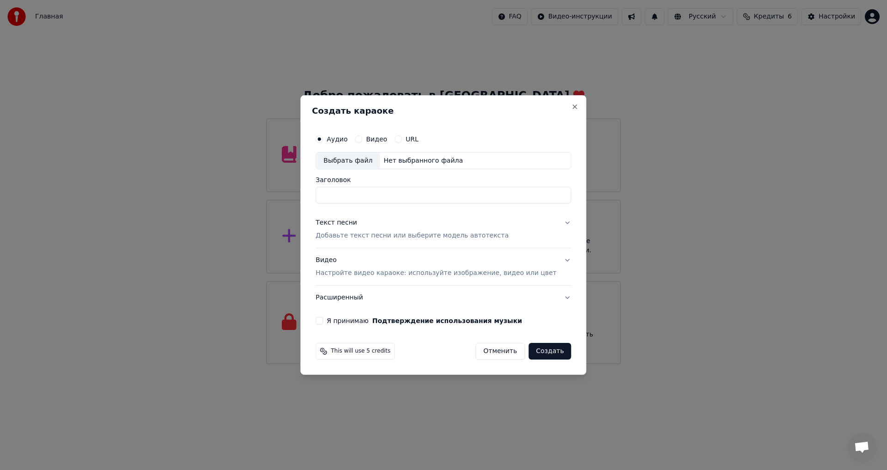
click at [427, 155] on div "Выбрать файл Нет выбранного файла" at bounding box center [442, 161] width 255 height 18
type input "**********"
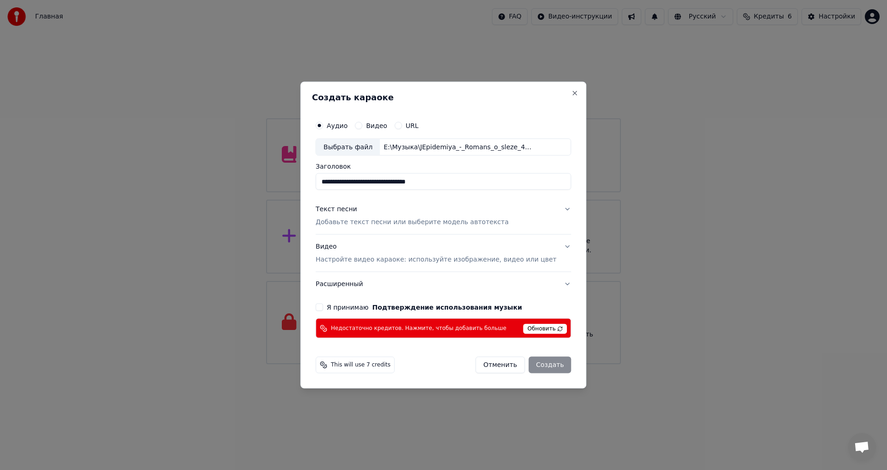
drag, startPoint x: 466, startPoint y: 186, endPoint x: 306, endPoint y: 188, distance: 160.3
click at [306, 188] on body "Главная FAQ Видео-инструкции Русский Кредиты 6 Настройки Добро пожаловать в You…" at bounding box center [443, 182] width 887 height 364
type input "**********"
click at [381, 222] on p "Добавьте текст песни или выберите модель автотекста" at bounding box center [411, 222] width 193 height 9
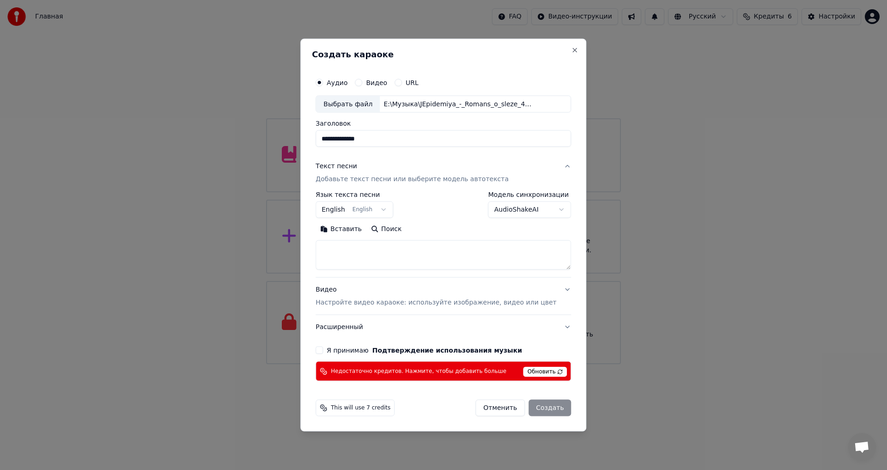
click at [386, 208] on button "English English" at bounding box center [354, 209] width 78 height 17
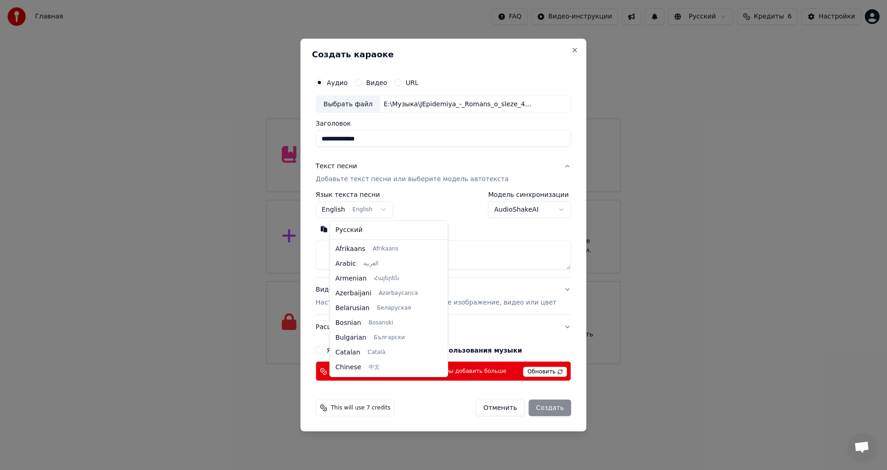
scroll to position [74, 0]
select select "**"
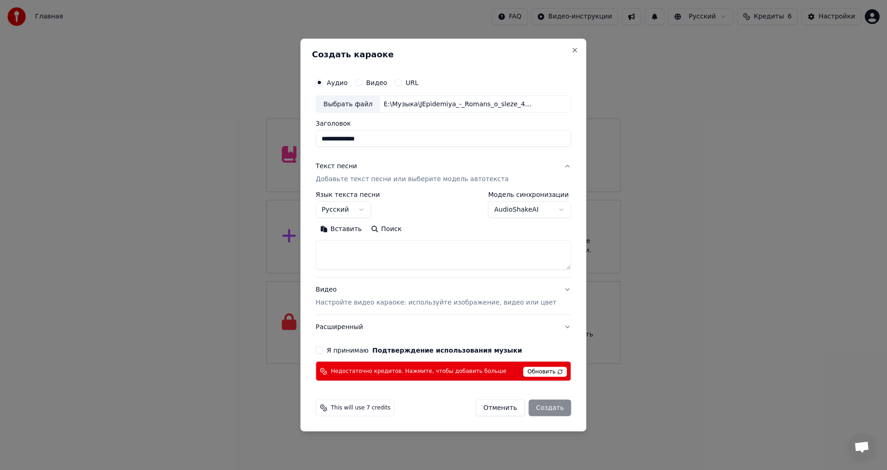
click at [396, 254] on textarea at bounding box center [442, 255] width 255 height 30
click at [350, 230] on button "Вставить" at bounding box center [340, 229] width 51 height 15
type textarea "**********"
click at [390, 229] on button "Очистить" at bounding box center [382, 229] width 52 height 15
click at [375, 255] on textarea at bounding box center [429, 255] width 228 height 30
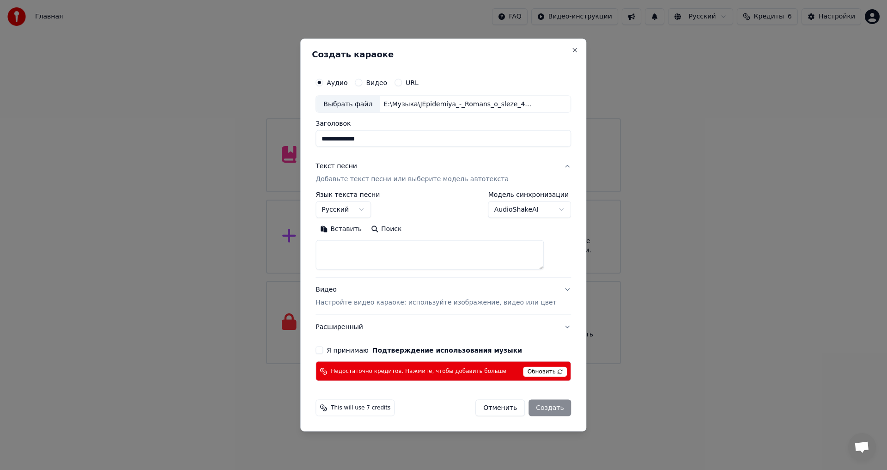
click at [347, 230] on button "Вставить" at bounding box center [340, 229] width 51 height 15
click at [367, 347] on label "Я принимаю Подтверждение использования музыки" at bounding box center [424, 350] width 195 height 6
click at [323, 347] on button "Я принимаю Подтверждение использования музыки" at bounding box center [318, 349] width 7 height 7
click at [526, 371] on span "Обновить" at bounding box center [545, 372] width 44 height 10
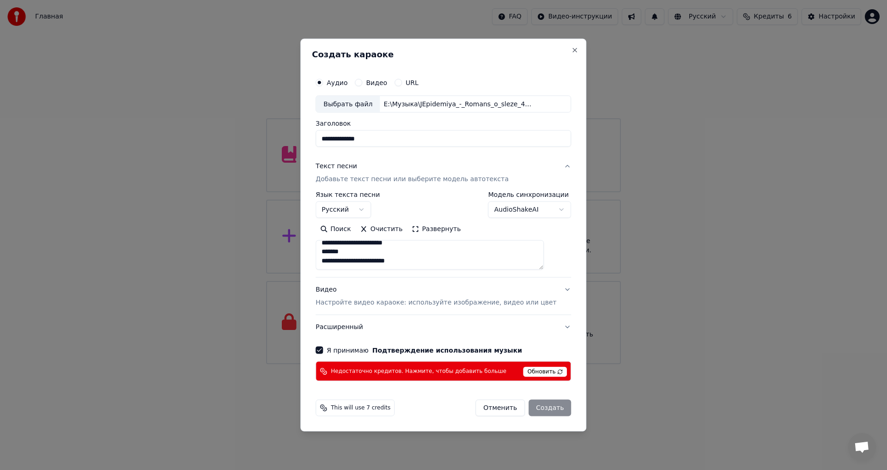
click at [533, 406] on div "Отменить Создать" at bounding box center [523, 408] width 96 height 17
click at [389, 371] on span "Недостаточно кредитов. Нажмите, чтобы добавить больше" at bounding box center [419, 370] width 176 height 7
click at [571, 47] on button "Close" at bounding box center [574, 49] width 7 height 7
type textarea "**********"
select select
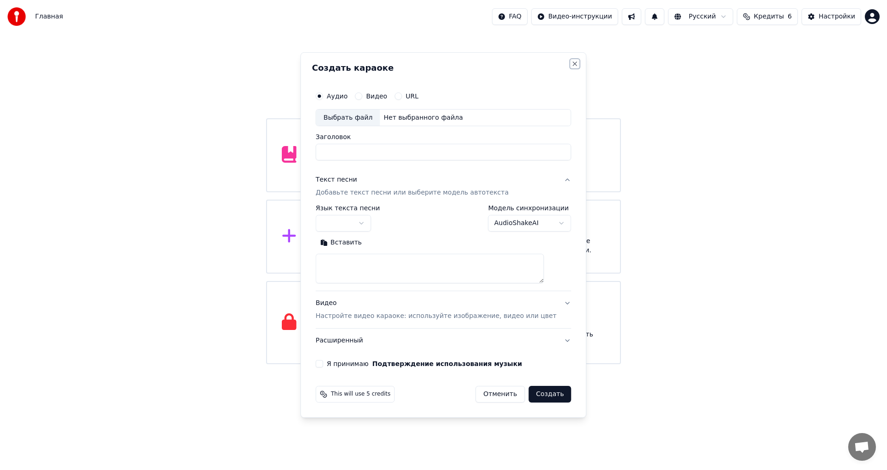
scroll to position [0, 0]
